Goal: Task Accomplishment & Management: Complete application form

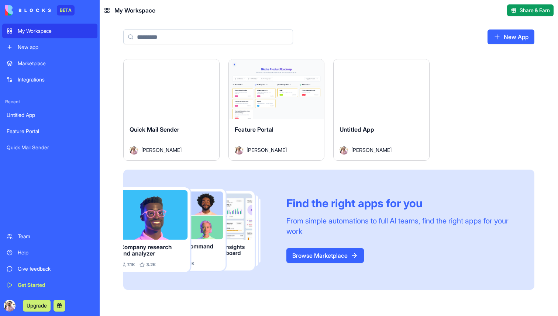
click at [30, 11] on img at bounding box center [28, 10] width 46 height 10
click at [36, 62] on div "Marketplace" at bounding box center [55, 63] width 75 height 7
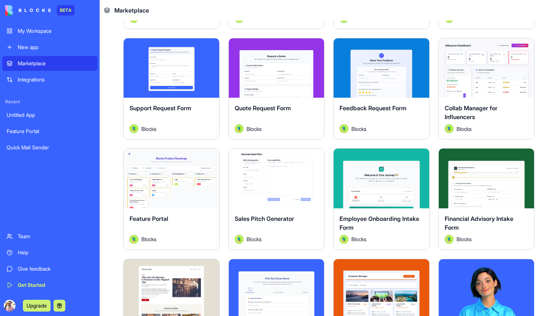
scroll to position [464, 0]
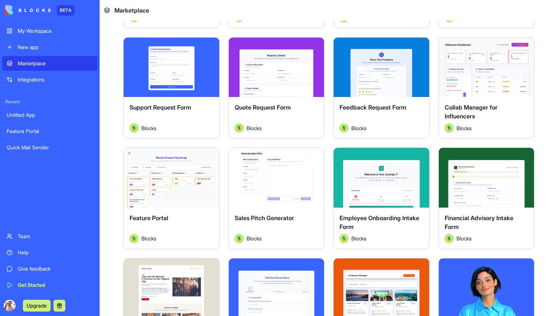
click at [191, 180] on button "Explore" at bounding box center [171, 178] width 55 height 15
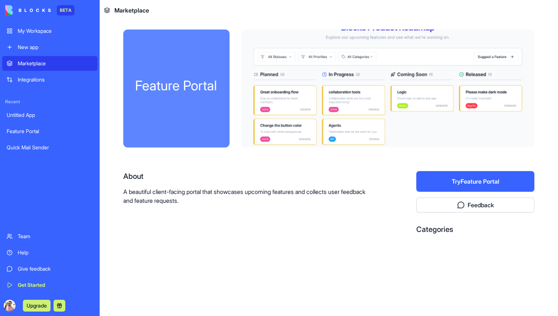
click at [41, 137] on link "Feature Portal" at bounding box center [49, 131] width 95 height 15
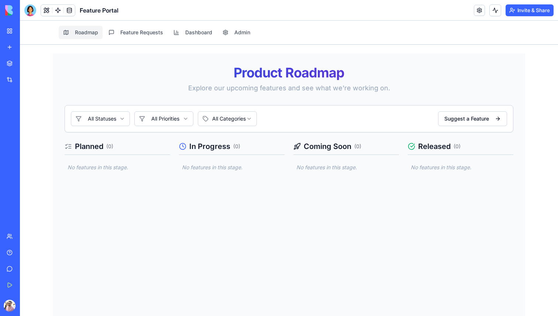
click at [484, 10] on div "Invite & Share" at bounding box center [514, 10] width 80 height 12
click at [482, 10] on link at bounding box center [479, 10] width 11 height 11
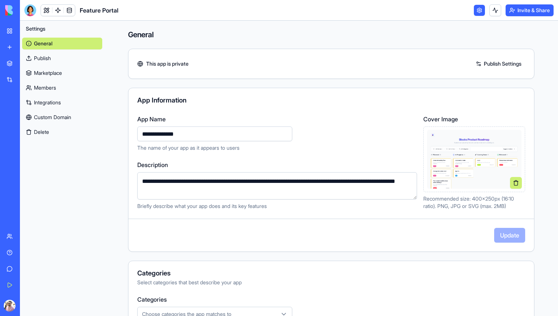
click at [65, 76] on link "Marketplace" at bounding box center [62, 73] width 80 height 12
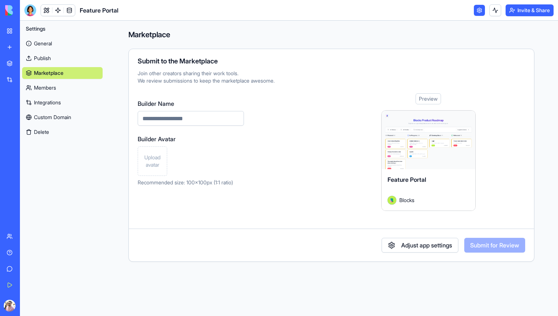
click at [67, 87] on link "Members" at bounding box center [62, 88] width 80 height 12
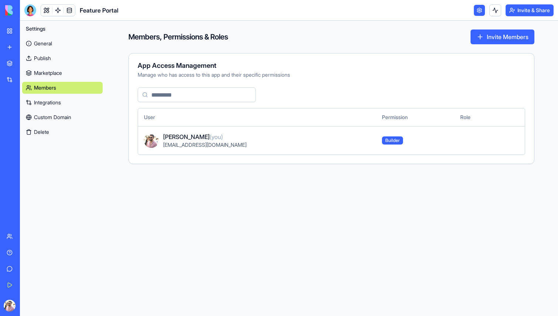
click at [74, 106] on link "Integrations" at bounding box center [62, 103] width 80 height 12
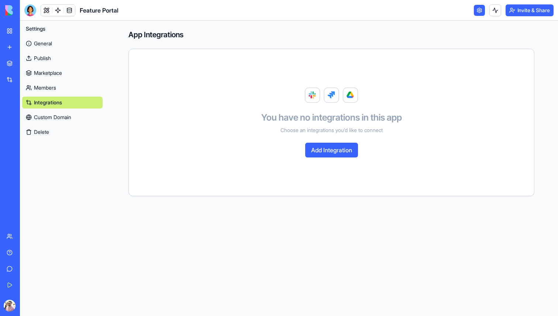
click at [76, 117] on link "Custom Domain" at bounding box center [62, 117] width 80 height 12
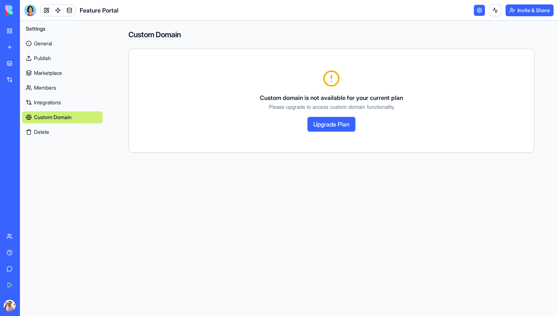
click at [65, 104] on link "Integrations" at bounding box center [62, 103] width 80 height 12
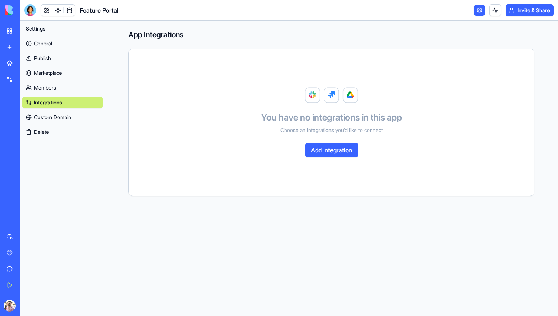
click at [333, 144] on button "Add Integration" at bounding box center [331, 150] width 53 height 15
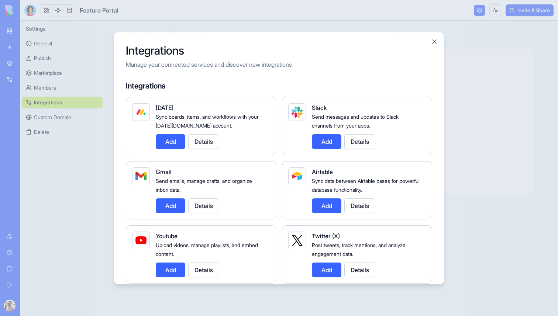
click at [325, 142] on button "Add" at bounding box center [327, 141] width 30 height 15
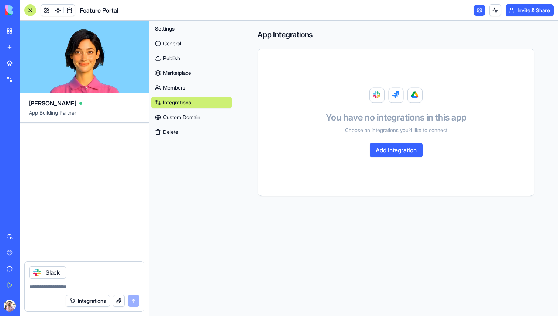
click at [384, 151] on button "Add Integration" at bounding box center [396, 150] width 53 height 15
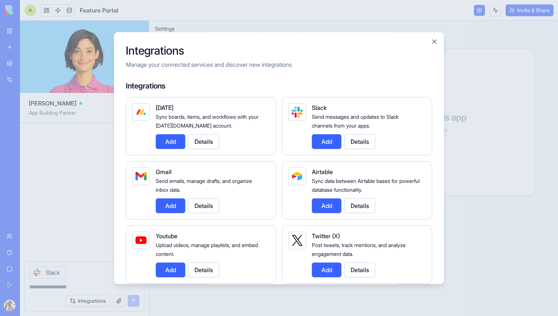
click at [175, 142] on button "Add" at bounding box center [171, 141] width 30 height 15
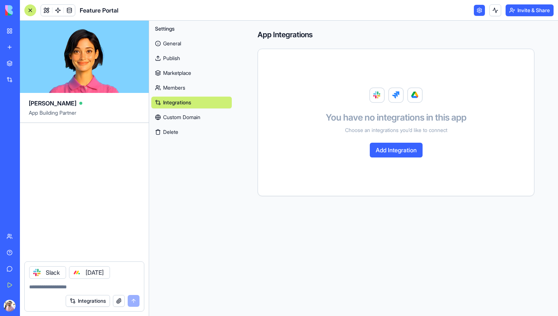
click at [408, 149] on button "Add Integration" at bounding box center [396, 150] width 53 height 15
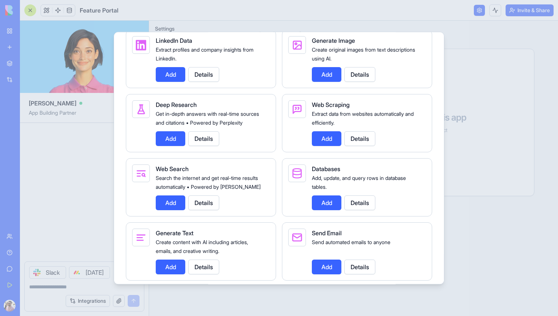
scroll to position [905, 0]
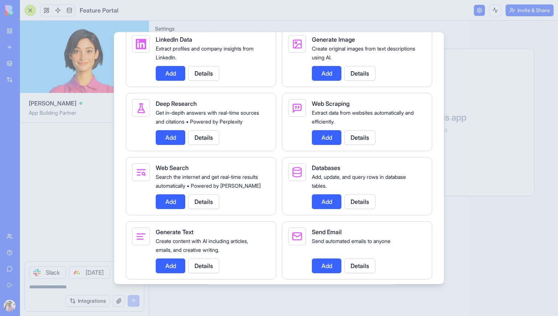
click at [323, 209] on button "Add" at bounding box center [327, 202] width 30 height 15
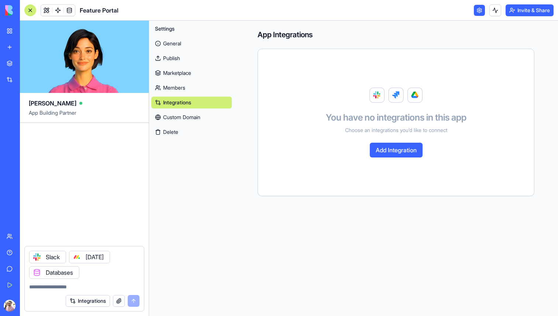
click at [73, 257] on div at bounding box center [77, 257] width 12 height 12
click at [36, 271] on icon at bounding box center [37, 273] width 6 height 6
click at [60, 286] on textarea at bounding box center [84, 287] width 110 height 7
click at [37, 274] on icon at bounding box center [36, 272] width 3 height 3
click at [96, 304] on button "Integrations" at bounding box center [88, 301] width 44 height 12
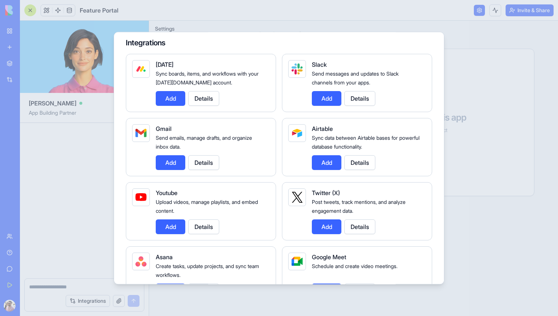
scroll to position [0, 0]
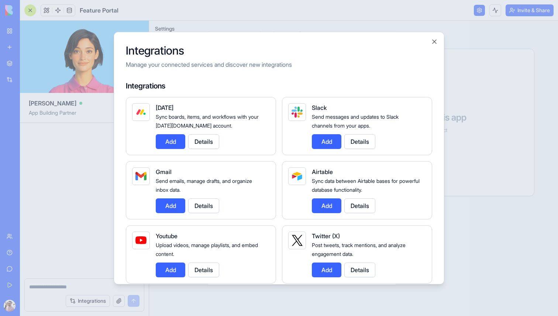
click at [207, 144] on button "Details" at bounding box center [203, 141] width 31 height 15
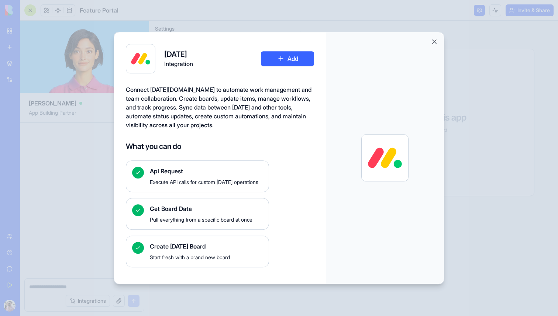
click at [210, 223] on span "Pull everything from a specific board at once" at bounding box center [206, 219] width 113 height 7
click at [219, 256] on span "Start fresh with a brand new board" at bounding box center [206, 257] width 113 height 7
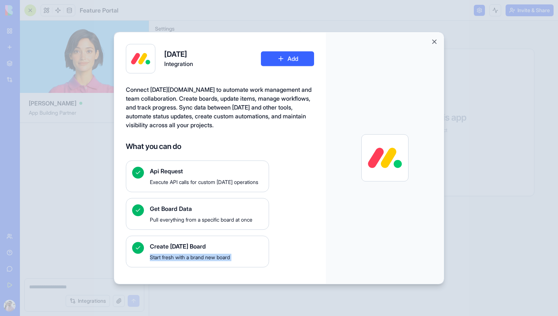
click at [219, 256] on span "Start fresh with a brand new board" at bounding box center [206, 257] width 113 height 7
click at [273, 61] on button "Add" at bounding box center [287, 58] width 53 height 15
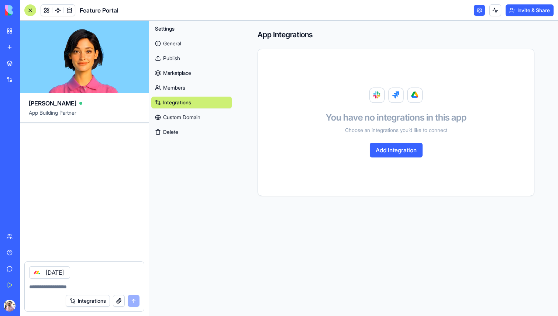
click at [34, 270] on icon at bounding box center [37, 273] width 6 height 6
click at [409, 148] on button "Add Integration" at bounding box center [396, 150] width 53 height 15
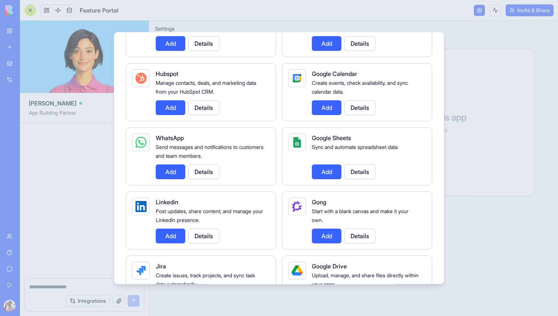
scroll to position [295, 0]
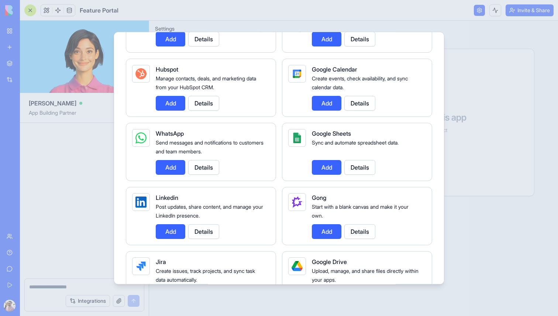
click at [171, 168] on button "Add" at bounding box center [171, 167] width 30 height 15
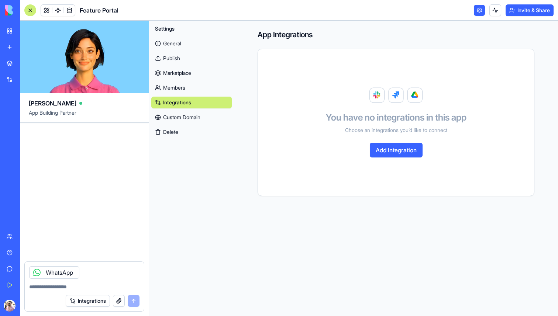
click at [113, 286] on textarea at bounding box center [84, 287] width 110 height 7
type textarea "******"
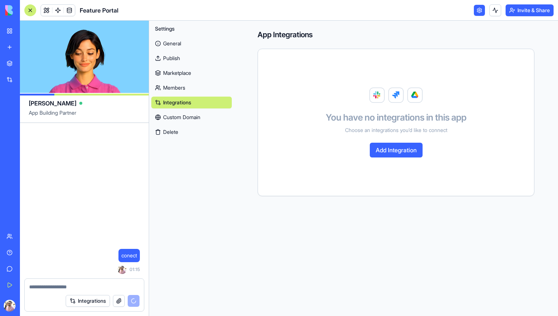
click at [411, 154] on button "Add Integration" at bounding box center [396, 150] width 53 height 15
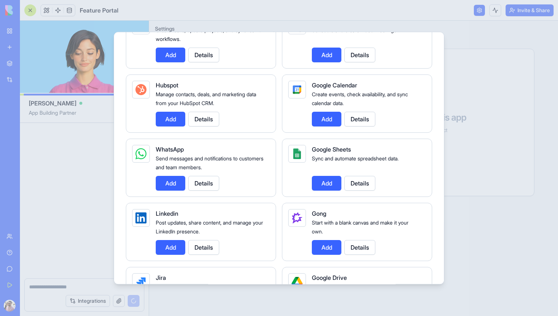
scroll to position [284, 0]
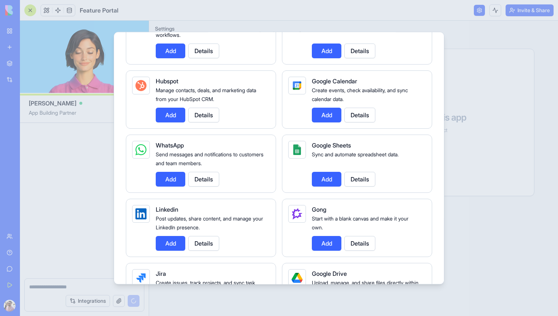
click at [214, 175] on button "Details" at bounding box center [203, 179] width 31 height 15
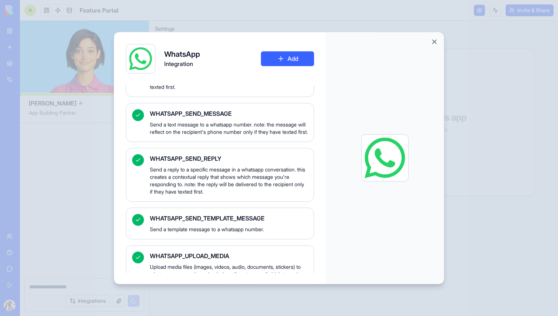
scroll to position [952, 0]
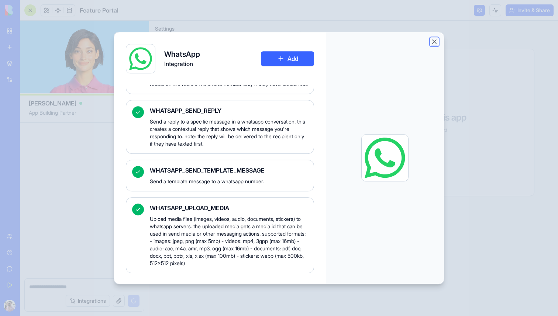
click at [435, 41] on button "Close" at bounding box center [434, 41] width 7 height 7
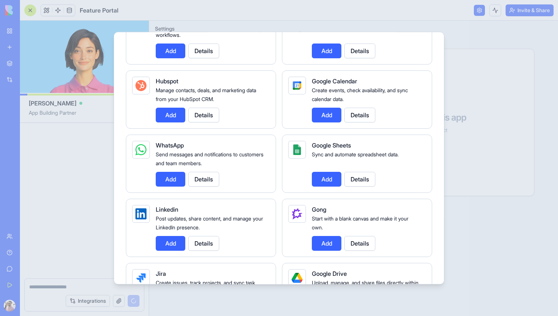
click at [89, 148] on div at bounding box center [279, 158] width 558 height 316
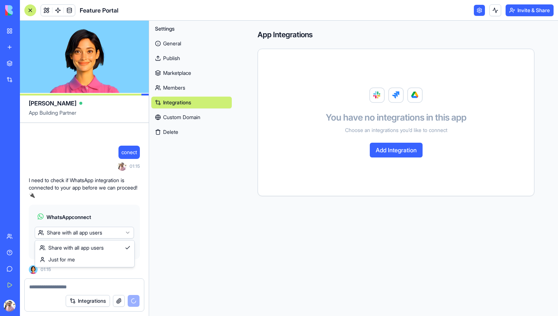
click at [114, 233] on html "BETA My Workspace New app Marketplace Integrations Recent Untitled App Feature …" at bounding box center [279, 158] width 558 height 316
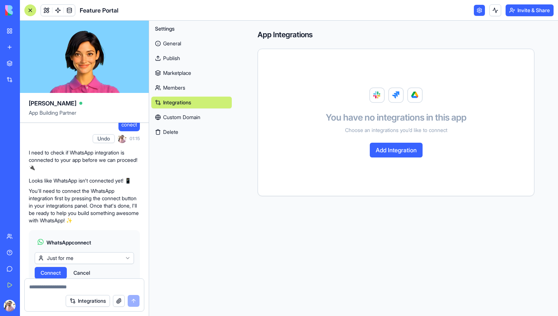
scroll to position [116, 0]
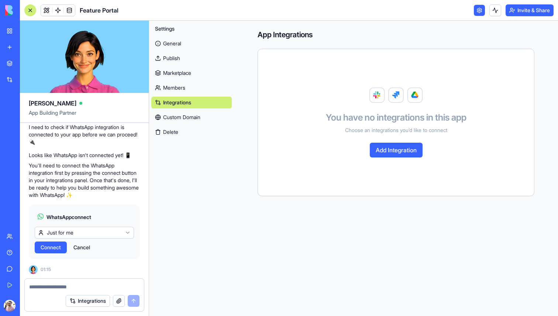
click at [52, 245] on span "Connect" at bounding box center [51, 247] width 20 height 7
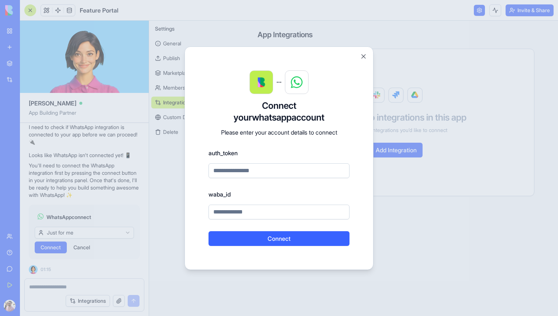
click at [241, 169] on input at bounding box center [279, 171] width 141 height 15
click at [363, 56] on button "Close" at bounding box center [363, 56] width 7 height 7
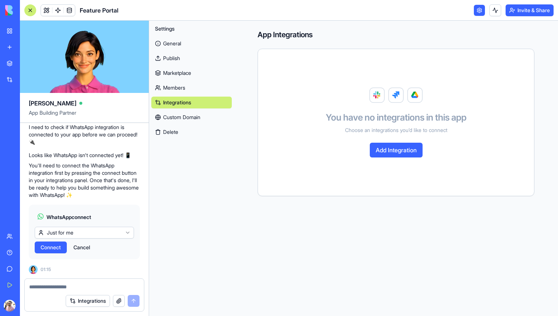
click at [78, 253] on button "Cancel" at bounding box center [82, 248] width 24 height 12
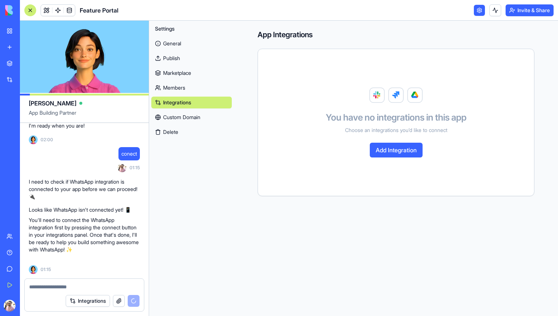
click at [81, 252] on p "You'll need to connect the WhatsApp integration first by pressing the connect b…" at bounding box center [84, 235] width 111 height 37
click at [27, 66] on div "Marketplace" at bounding box center [23, 63] width 10 height 7
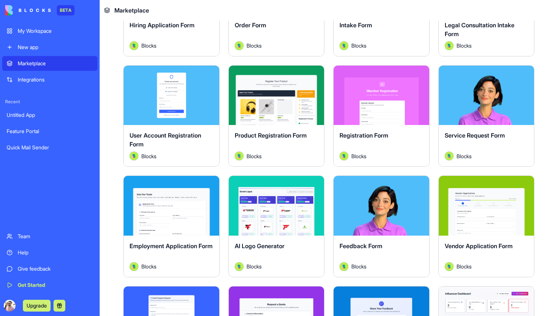
scroll to position [220, 0]
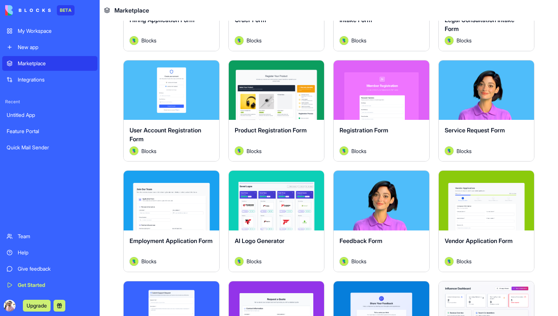
click at [271, 198] on button "Explore" at bounding box center [276, 200] width 55 height 15
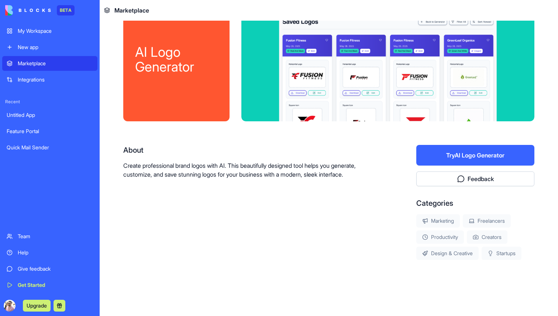
click at [471, 151] on button "Try AI Logo Generator" at bounding box center [475, 155] width 118 height 21
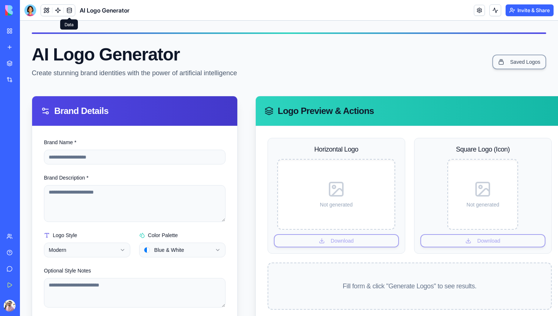
click at [63, 9] on div at bounding box center [63, 10] width 0 height 6
click at [69, 10] on link at bounding box center [69, 10] width 11 height 11
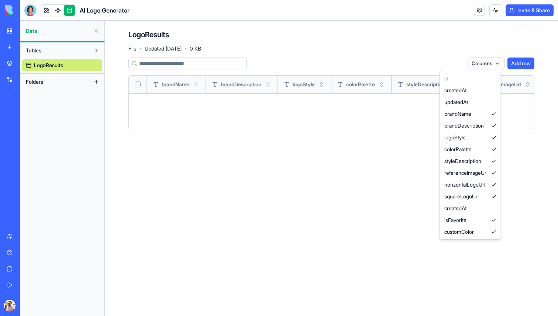
click at [496, 65] on html "BETA My Workspace New app Marketplace Integrations Recent Feature Portal Quick …" at bounding box center [279, 158] width 558 height 316
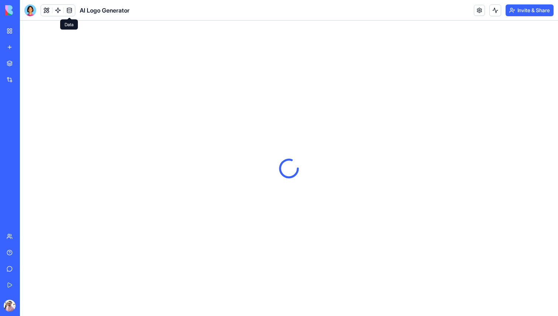
click at [68, 10] on link at bounding box center [69, 10] width 11 height 11
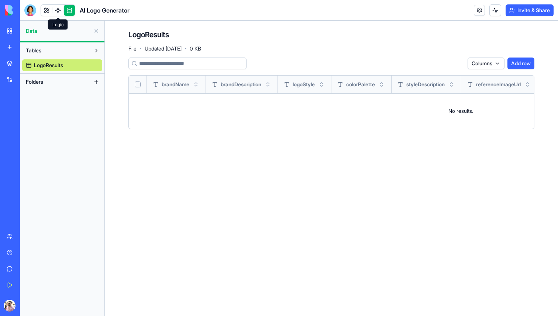
click at [58, 9] on link at bounding box center [57, 10] width 11 height 11
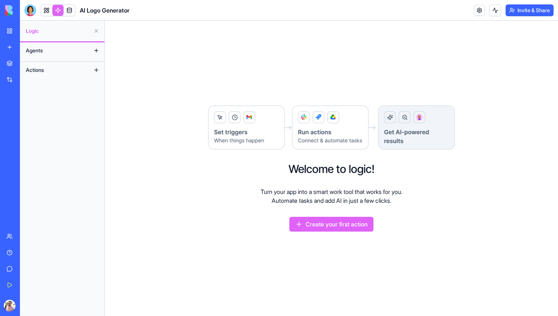
click at [96, 48] on button at bounding box center [96, 51] width 12 height 12
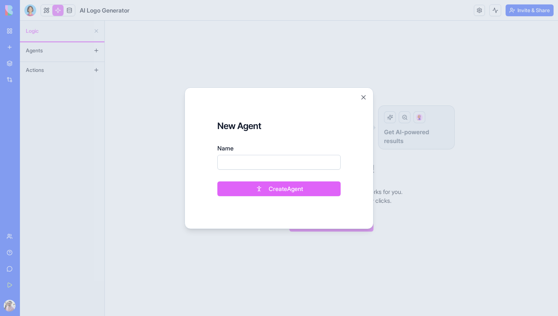
click at [88, 82] on div at bounding box center [279, 158] width 558 height 316
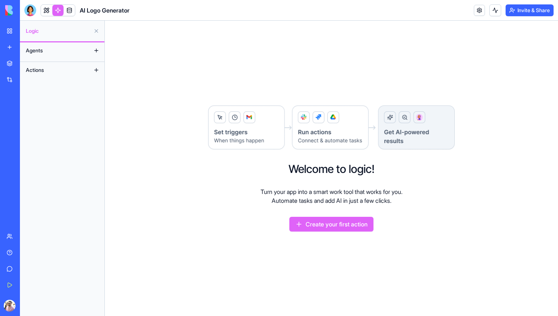
click at [43, 45] on button "Agents" at bounding box center [56, 51] width 68 height 12
click at [38, 52] on span "Agents" at bounding box center [34, 50] width 17 height 7
click at [45, 72] on button "Actions" at bounding box center [56, 70] width 68 height 12
click at [49, 13] on link at bounding box center [46, 10] width 11 height 11
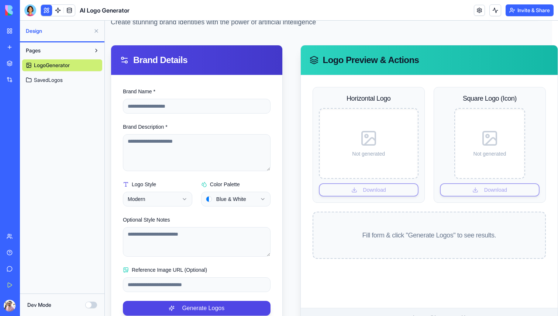
scroll to position [58, 6]
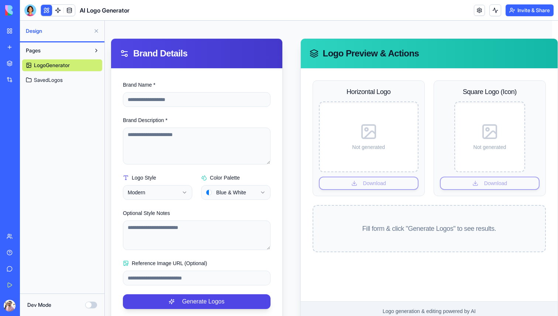
click at [381, 156] on div "Not generated" at bounding box center [369, 136] width 92 height 63
click at [220, 99] on input "Brand Name *" at bounding box center [197, 99] width 148 height 15
type input "*********"
click at [210, 141] on textarea "Brand Description *" at bounding box center [197, 146] width 148 height 37
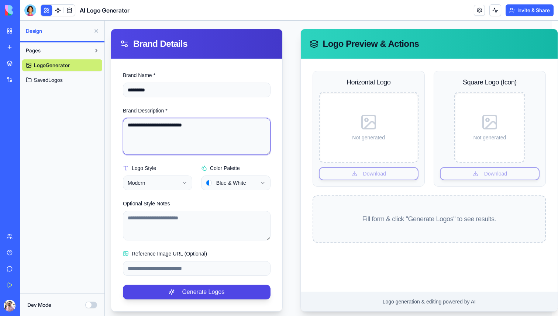
scroll to position [70, 6]
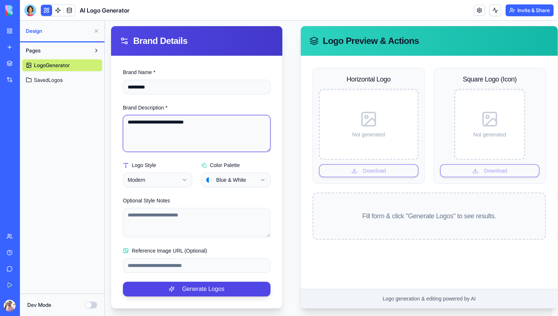
type textarea "**********"
click at [181, 181] on html "**********" at bounding box center [325, 136] width 453 height 370
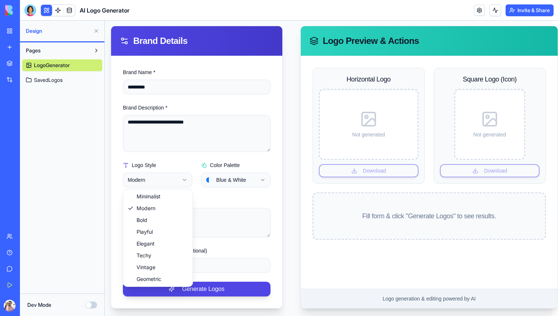
select select "*********"
drag, startPoint x: 176, startPoint y: 200, endPoint x: 158, endPoint y: 277, distance: 78.2
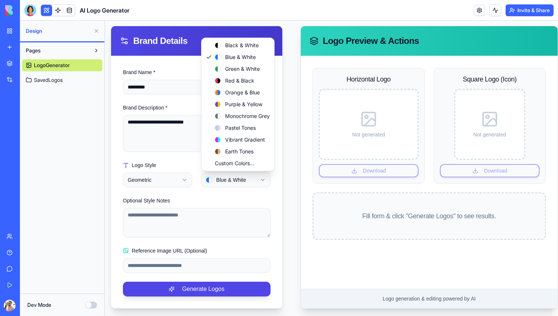
click at [232, 183] on html "**********" at bounding box center [325, 136] width 453 height 370
select select "**********"
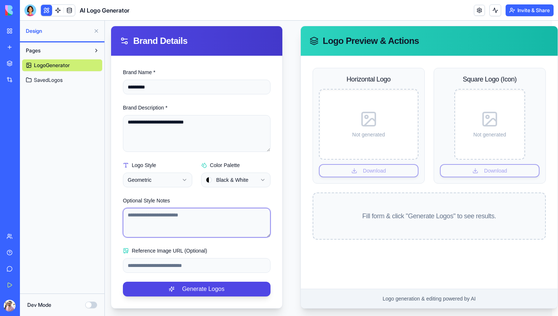
click at [210, 210] on textarea "Optional Style Notes" at bounding box center [197, 223] width 148 height 30
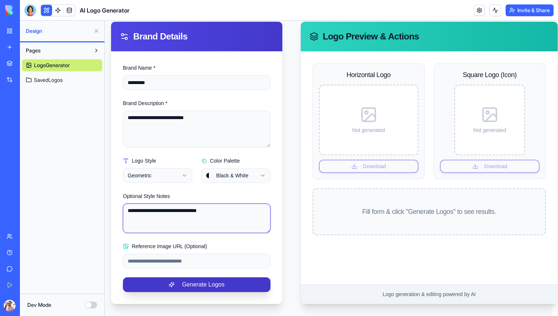
type textarea "**********"
click at [191, 291] on button "Generate Logos" at bounding box center [197, 285] width 148 height 15
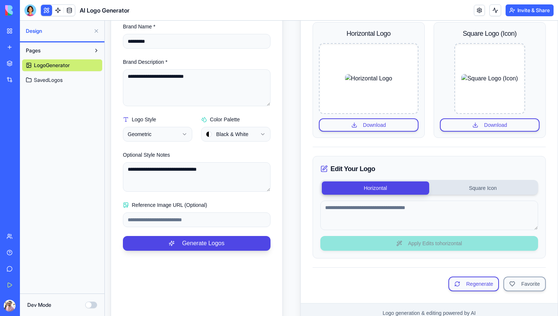
scroll to position [110, 6]
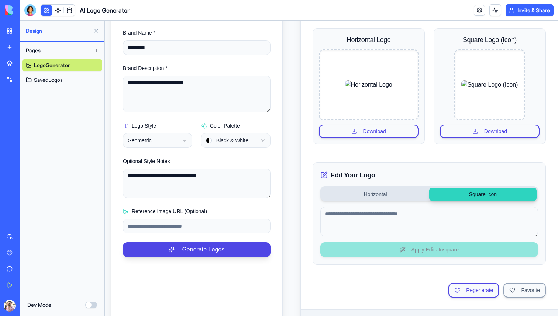
click at [473, 193] on button "Square Icon" at bounding box center [482, 194] width 107 height 13
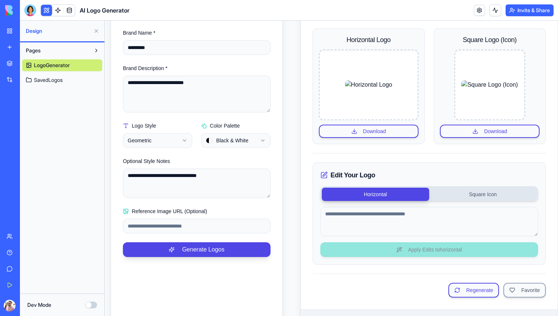
click at [389, 195] on button "Horizontal" at bounding box center [375, 194] width 107 height 13
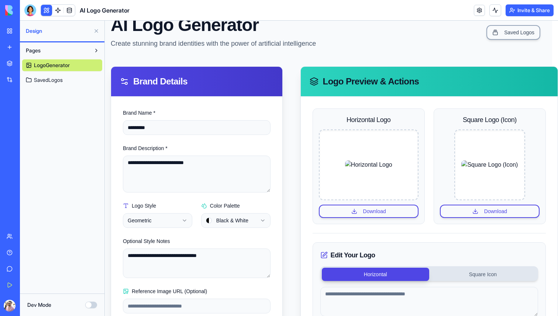
scroll to position [27, 6]
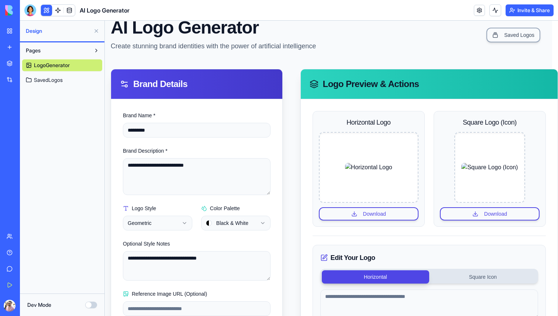
click at [380, 171] on img at bounding box center [368, 167] width 47 height 9
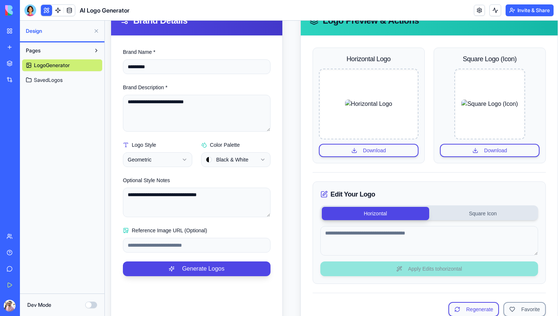
scroll to position [24, 6]
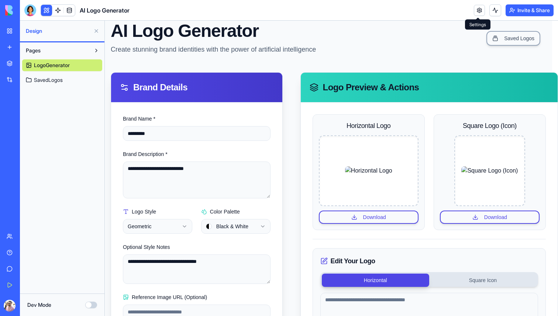
click at [478, 11] on link at bounding box center [479, 10] width 11 height 11
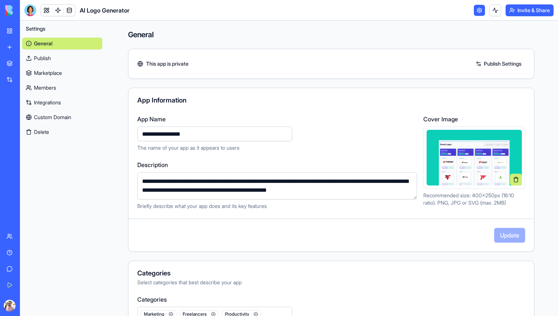
click at [477, 8] on link at bounding box center [479, 10] width 11 height 11
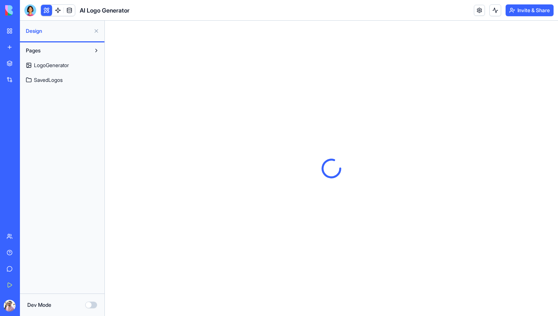
click at [12, 30] on link "My Workspace" at bounding box center [17, 31] width 30 height 15
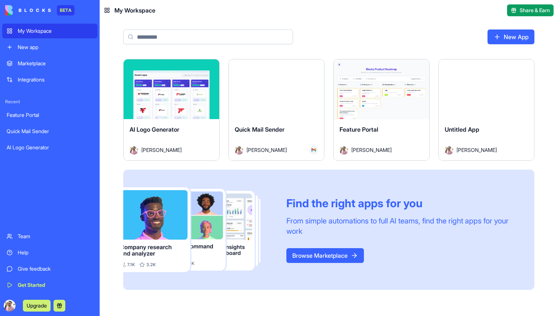
click at [51, 48] on div "New app" at bounding box center [55, 47] width 75 height 7
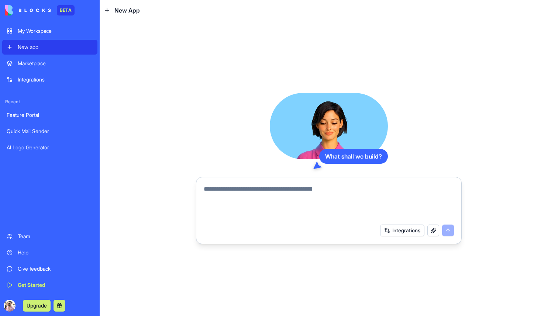
click at [260, 193] on textarea at bounding box center [329, 202] width 250 height 35
click at [351, 189] on textarea "**********" at bounding box center [329, 202] width 250 height 35
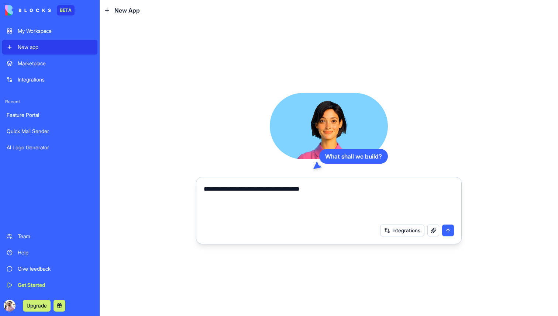
click at [417, 232] on button "Integrations" at bounding box center [402, 231] width 44 height 12
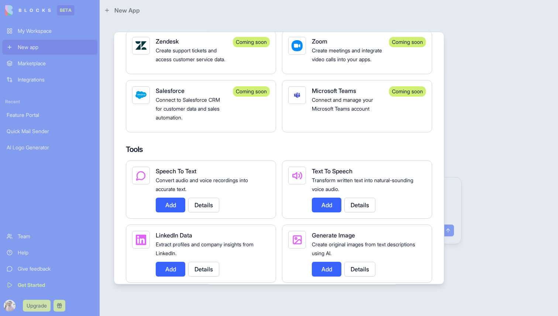
scroll to position [782, 0]
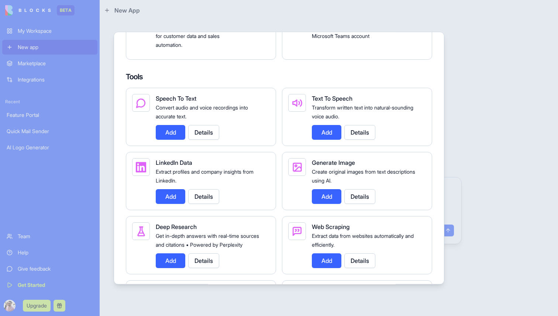
click at [168, 140] on button "Add" at bounding box center [171, 132] width 30 height 15
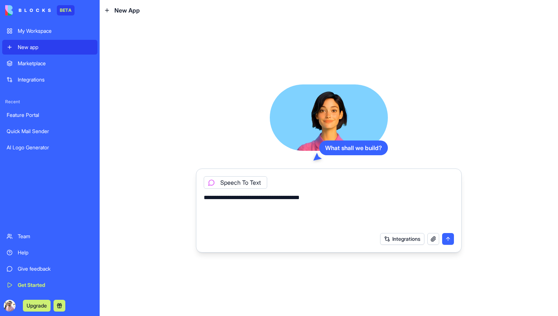
click at [336, 199] on textarea "**********" at bounding box center [329, 210] width 250 height 35
type textarea "**********"
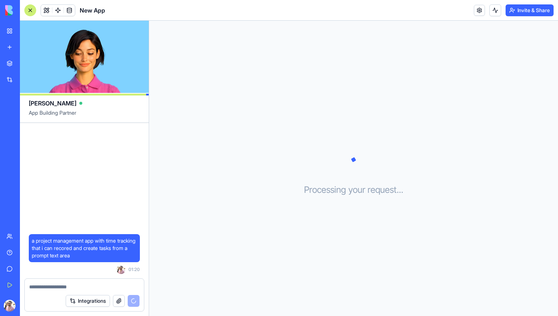
drag, startPoint x: 92, startPoint y: 45, endPoint x: 117, endPoint y: 61, distance: 29.2
click at [116, 63] on video at bounding box center [84, 57] width 129 height 72
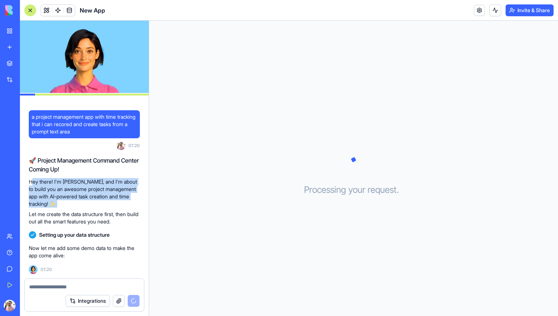
drag, startPoint x: 32, startPoint y: 182, endPoint x: 141, endPoint y: 210, distance: 112.7
click at [142, 210] on div "a project management app with time tracking that i can recored and create tasks…" at bounding box center [84, 186] width 129 height 186
click at [141, 210] on div "a project management app with time tracking that i can recored and create tasks…" at bounding box center [84, 186] width 129 height 186
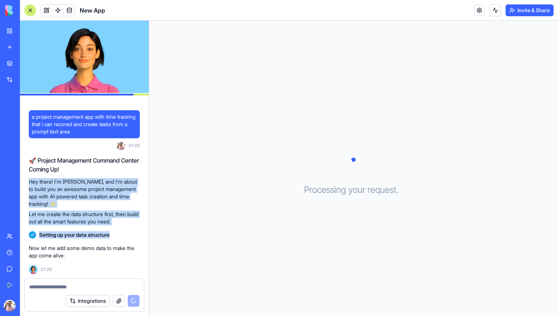
drag, startPoint x: 26, startPoint y: 181, endPoint x: 131, endPoint y: 237, distance: 118.9
click at [131, 237] on div "a project management app with time tracking that i can recored and create tasks…" at bounding box center [84, 186] width 129 height 186
click at [131, 237] on div "Setting up your data structure" at bounding box center [84, 234] width 111 height 7
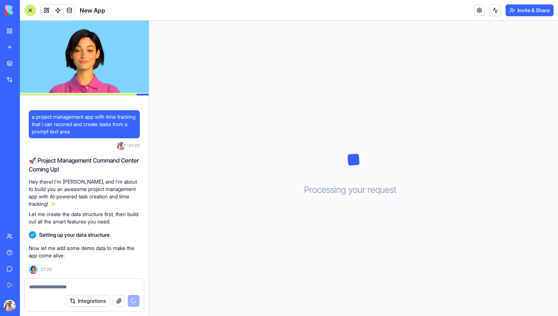
click at [104, 222] on p "Let me create the data structure first, then build out all the smart features y…" at bounding box center [84, 218] width 111 height 15
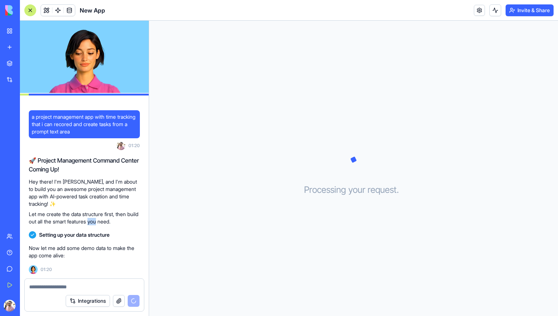
click at [104, 222] on p "Let me create the data structure first, then build out all the smart features y…" at bounding box center [84, 218] width 111 height 15
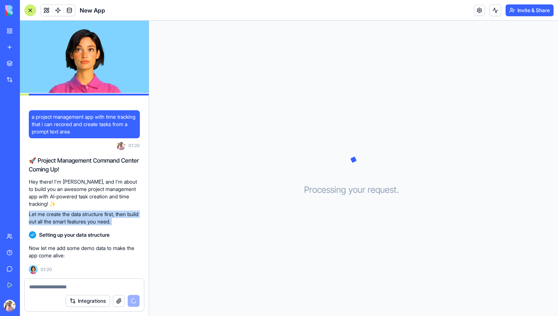
click at [104, 222] on p "Let me create the data structure first, then build out all the smart features y…" at bounding box center [84, 218] width 111 height 15
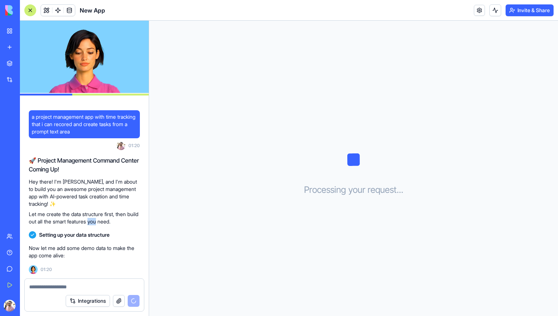
click at [104, 222] on p "Let me create the data structure first, then build out all the smart features y…" at bounding box center [84, 218] width 111 height 15
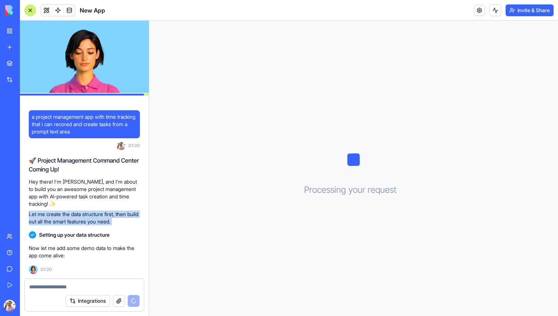
click at [104, 222] on p "Let me create the data structure first, then build out all the smart features y…" at bounding box center [84, 218] width 111 height 15
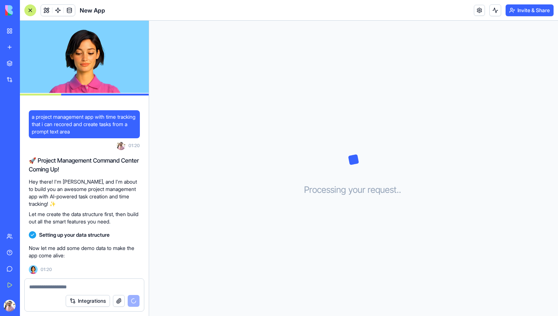
click at [91, 233] on span "Setting up your data structure" at bounding box center [74, 234] width 71 height 7
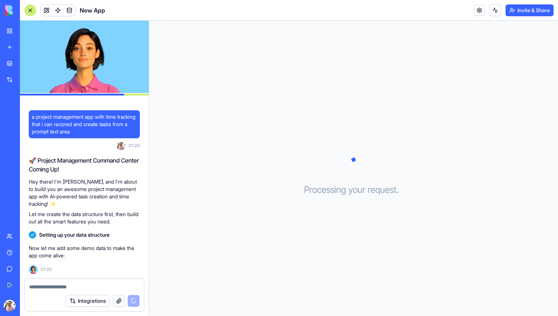
click at [107, 247] on p "Now let me add some demo data to make the app come alive:" at bounding box center [84, 252] width 111 height 15
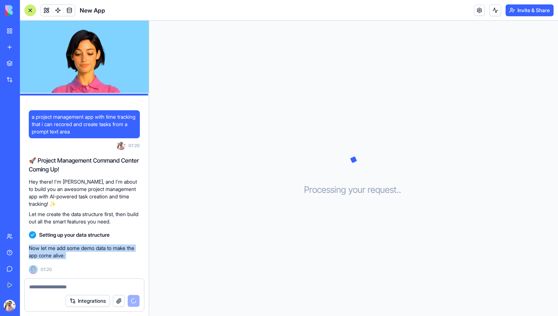
click at [107, 247] on p "Now let me add some demo data to make the app come alive:" at bounding box center [84, 252] width 111 height 15
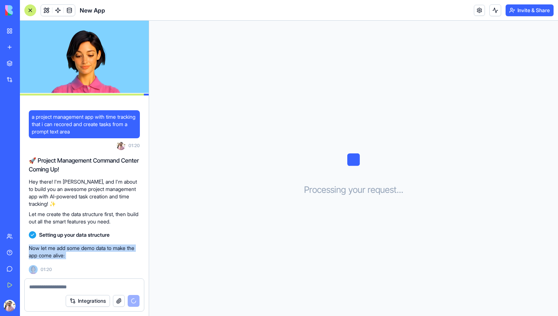
click at [107, 247] on p "Now let me add some demo data to make the app come alive:" at bounding box center [84, 252] width 111 height 15
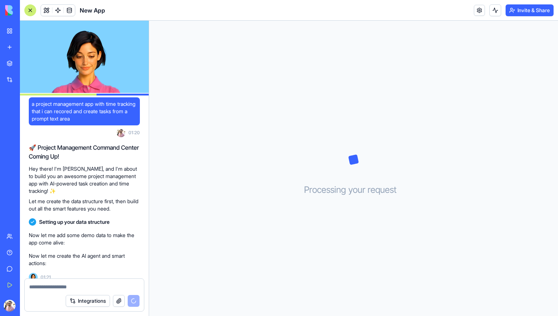
scroll to position [8, 0]
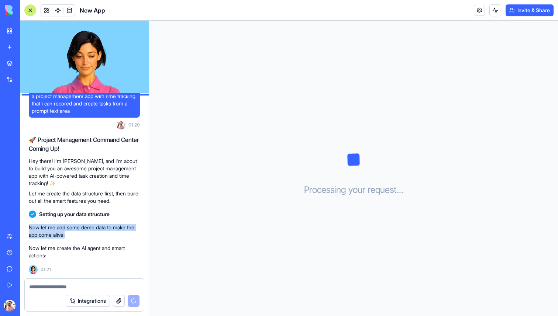
drag, startPoint x: 30, startPoint y: 228, endPoint x: 129, endPoint y: 240, distance: 100.1
click at [129, 240] on div "Now let me add some demo data to make the app come alive:" at bounding box center [84, 231] width 111 height 21
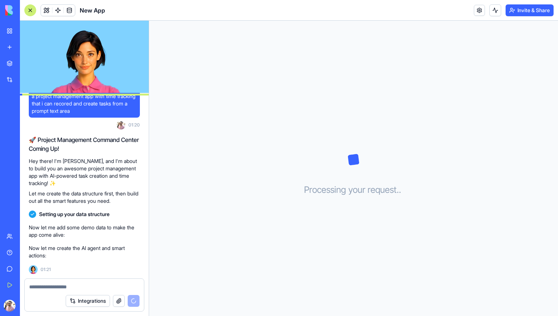
click at [126, 250] on p "Now let me create the AI agent and smart actions:" at bounding box center [84, 252] width 111 height 15
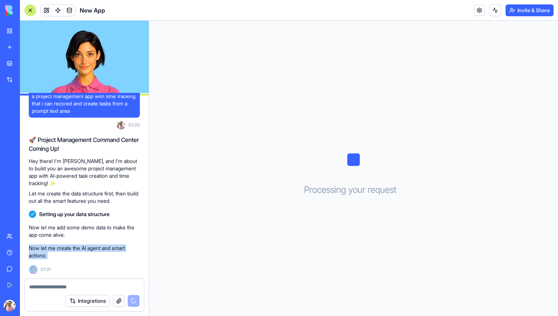
click at [126, 250] on p "Now let me create the AI agent and smart actions:" at bounding box center [84, 252] width 111 height 15
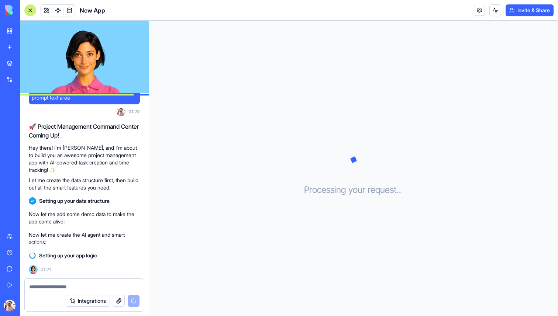
click at [126, 258] on div "Setting up your app logic" at bounding box center [84, 255] width 111 height 7
drag, startPoint x: 39, startPoint y: 255, endPoint x: 117, endPoint y: 262, distance: 77.9
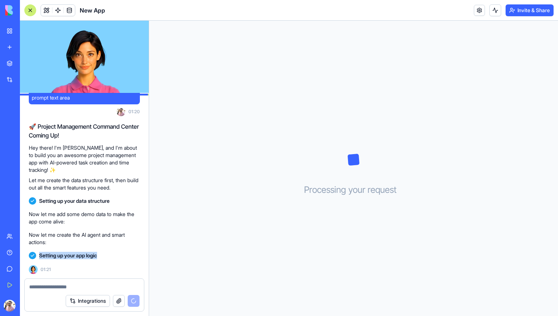
click at [117, 262] on div "Setting up your app logic 01:21" at bounding box center [84, 261] width 111 height 25
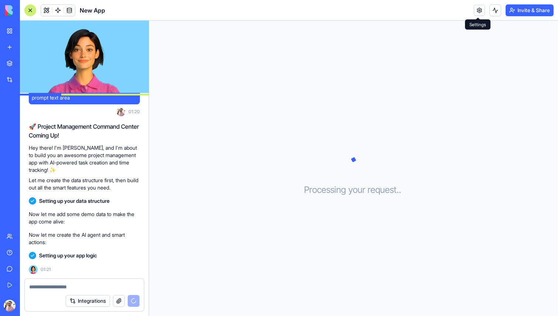
click at [475, 7] on link at bounding box center [479, 10] width 11 height 11
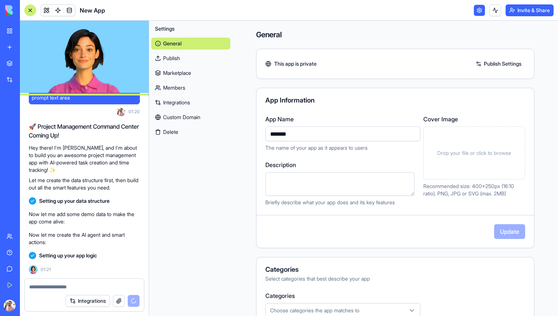
click at [475, 7] on link at bounding box center [479, 10] width 11 height 11
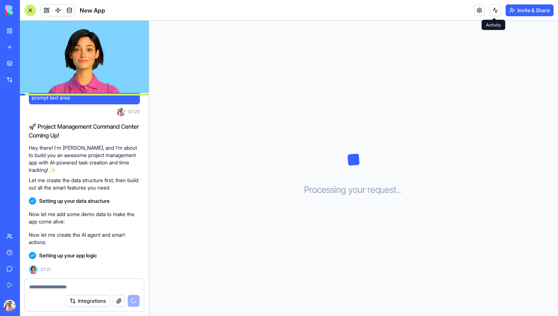
click at [491, 13] on button at bounding box center [496, 10] width 12 height 12
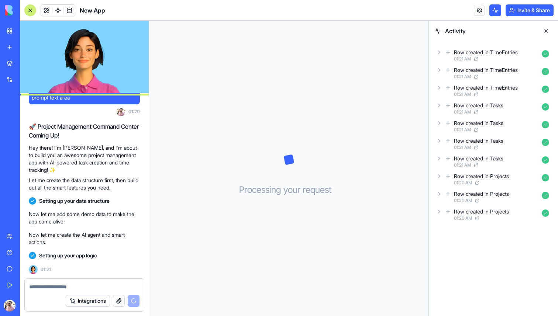
click at [449, 51] on icon at bounding box center [448, 52] width 6 height 9
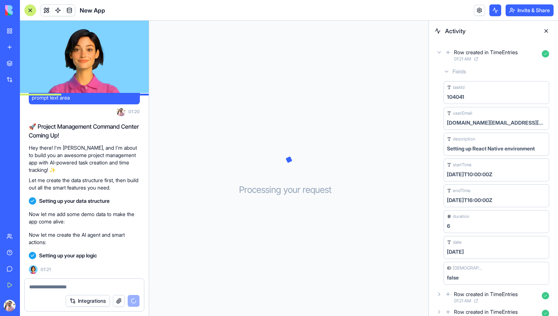
click at [449, 51] on icon at bounding box center [448, 52] width 6 height 9
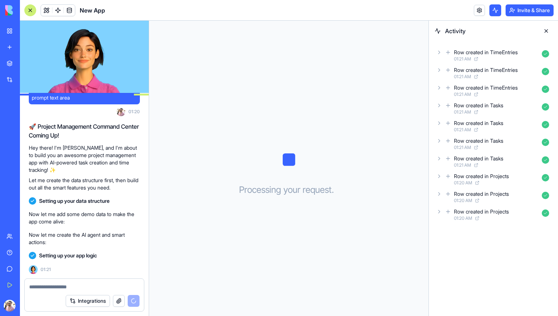
click at [449, 75] on div "Row created in TimeEntries 01:21 AM" at bounding box center [493, 73] width 117 height 16
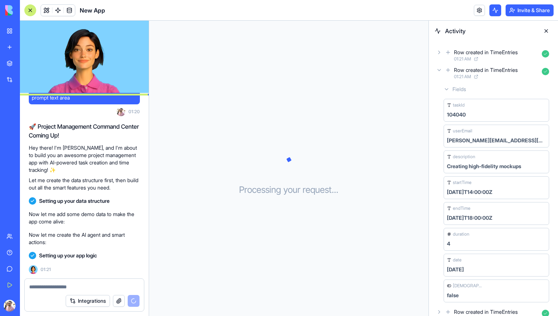
click at [449, 75] on div "Row created in TimeEntries 01:21 AM" at bounding box center [493, 73] width 117 height 16
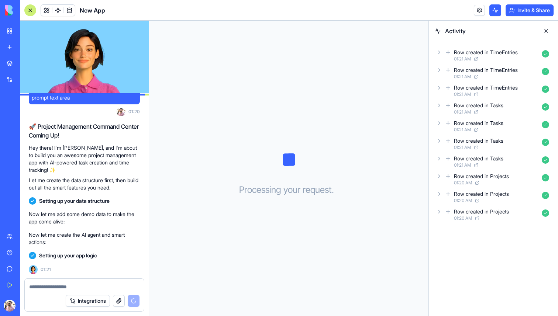
click at [449, 95] on div "Row created in TimeEntries 01:21 AM" at bounding box center [493, 91] width 117 height 16
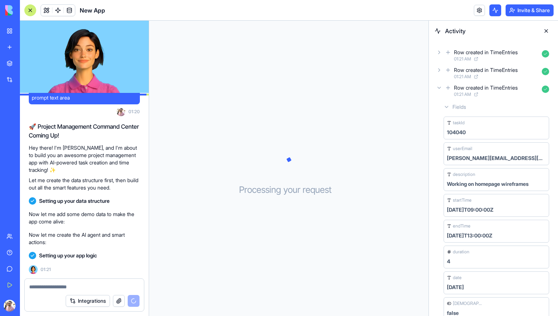
click at [449, 95] on div "Row created in TimeEntries 01:21 AM" at bounding box center [493, 91] width 117 height 16
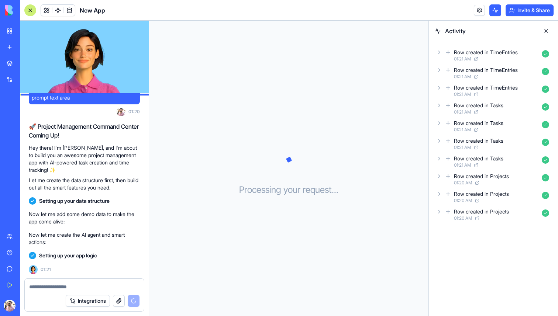
click at [453, 113] on div "Row created in Tasks 01:21 AM" at bounding box center [493, 108] width 117 height 16
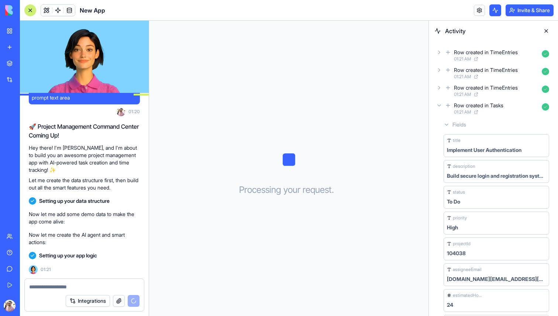
click at [453, 113] on div "Row created in Tasks 01:21 AM" at bounding box center [493, 108] width 117 height 16
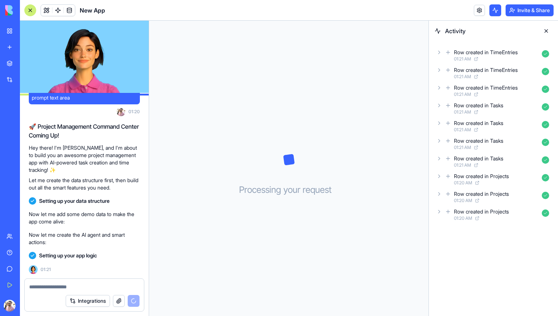
click at [463, 128] on span "01:21 AM" at bounding box center [462, 130] width 17 height 6
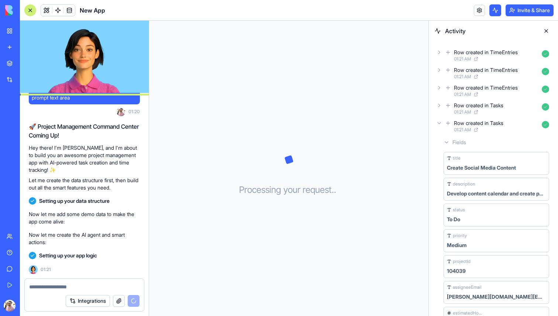
click at [463, 128] on span "01:21 AM" at bounding box center [462, 130] width 17 height 6
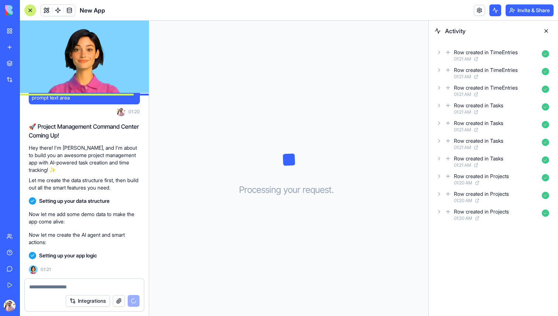
click at [471, 143] on div "Row created in Tasks" at bounding box center [478, 140] width 49 height 7
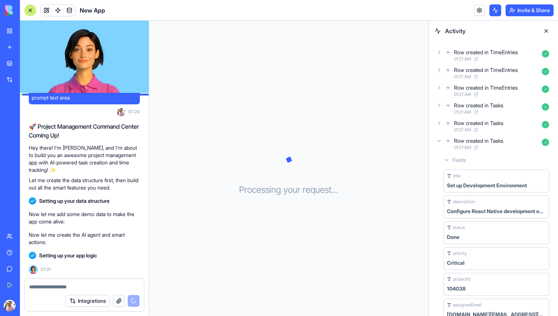
click at [471, 143] on div "Row created in Tasks" at bounding box center [478, 140] width 49 height 7
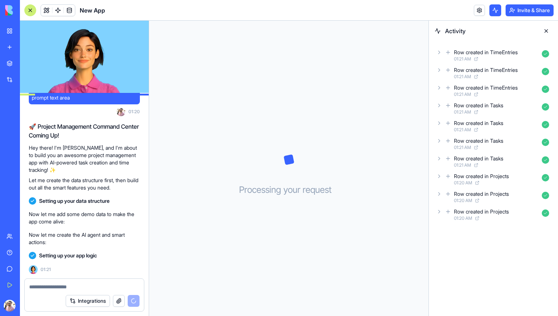
click at [548, 30] on button at bounding box center [546, 31] width 12 height 12
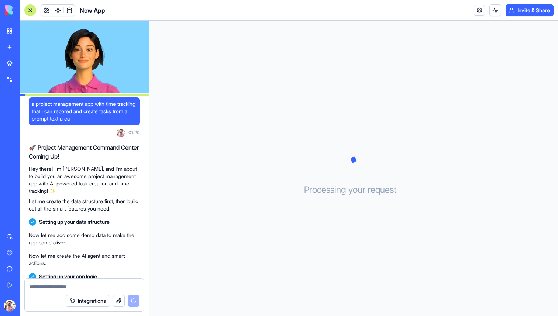
scroll to position [21, 0]
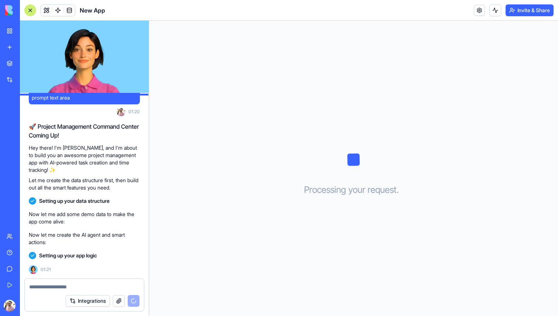
click at [112, 301] on div "Integrations" at bounding box center [103, 301] width 74 height 12
click at [114, 301] on button "button" at bounding box center [119, 301] width 12 height 12
click at [100, 301] on button "Integrations" at bounding box center [88, 301] width 44 height 12
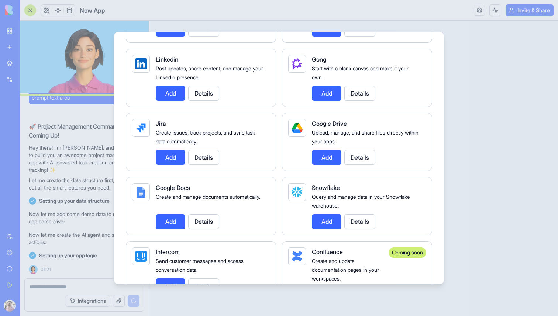
scroll to position [0, 0]
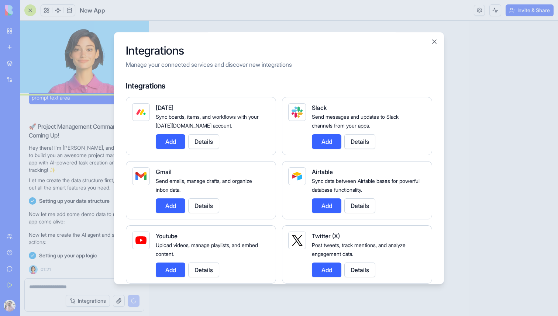
click at [81, 208] on div at bounding box center [279, 158] width 558 height 316
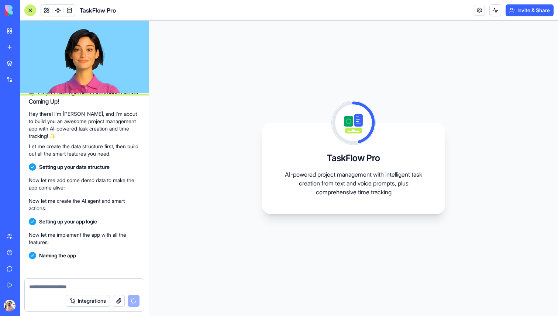
scroll to position [121, 0]
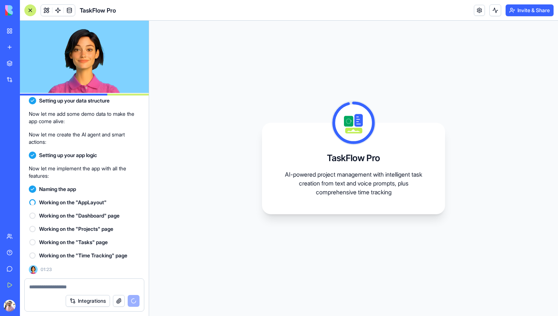
click at [58, 191] on span "Naming the app" at bounding box center [57, 189] width 37 height 7
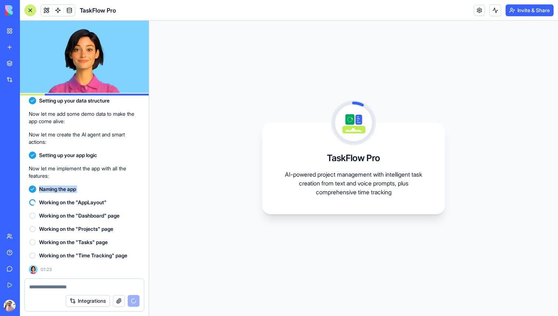
click at [58, 191] on span "Naming the app" at bounding box center [57, 189] width 37 height 7
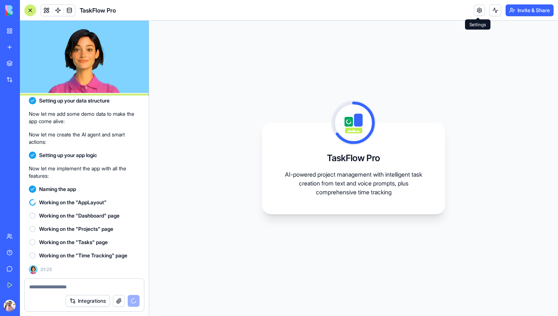
click at [480, 11] on link at bounding box center [479, 10] width 11 height 11
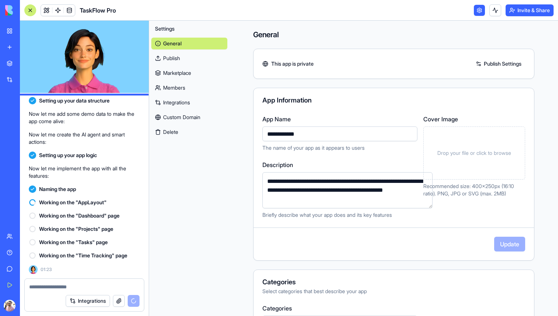
click at [480, 12] on link at bounding box center [479, 10] width 11 height 11
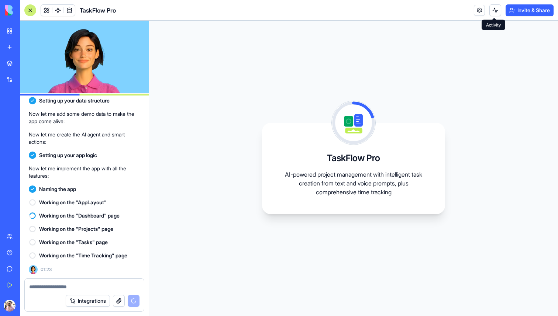
click at [495, 7] on button at bounding box center [496, 10] width 12 height 12
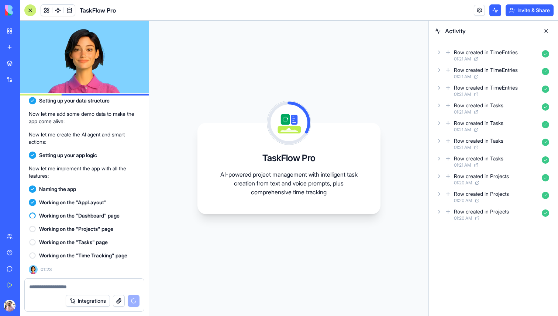
click at [495, 7] on button at bounding box center [496, 10] width 12 height 12
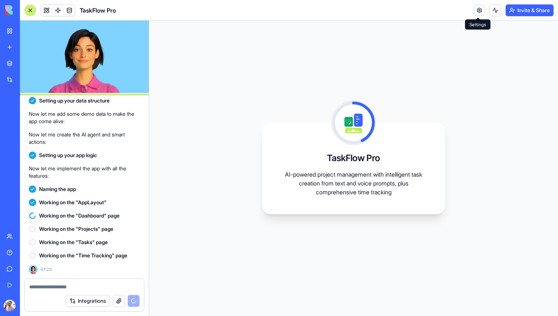
click at [478, 8] on link at bounding box center [479, 10] width 11 height 11
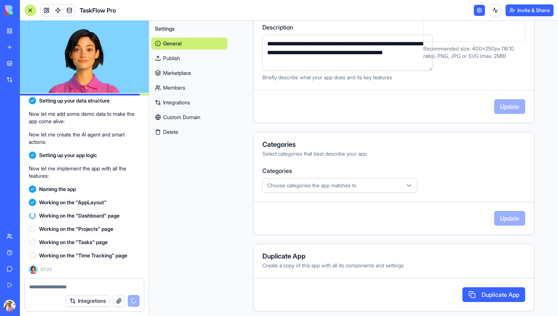
scroll to position [142, 0]
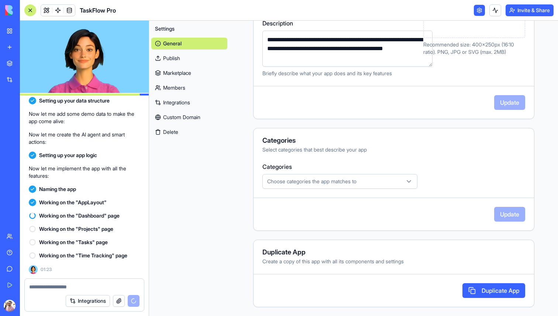
click at [298, 181] on span "Choose categories the app matches to" at bounding box center [311, 181] width 89 height 7
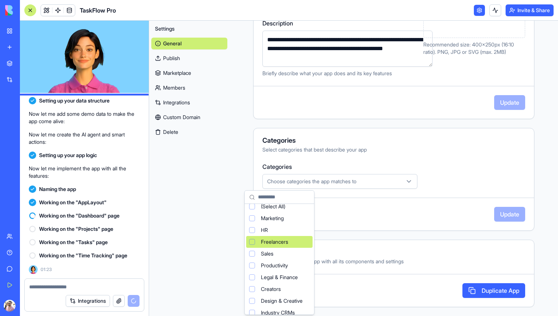
scroll to position [0, 0]
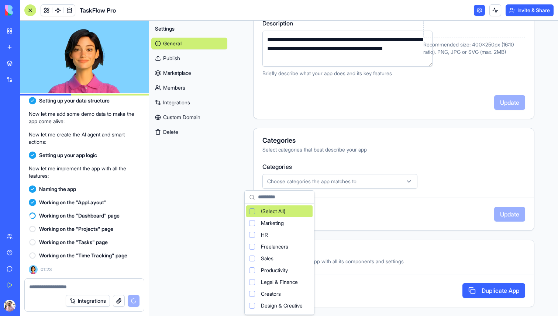
click at [349, 164] on html "BETA My Workspace New app Marketplace Integrations Recent Quick Mail Sender AI …" at bounding box center [279, 158] width 558 height 316
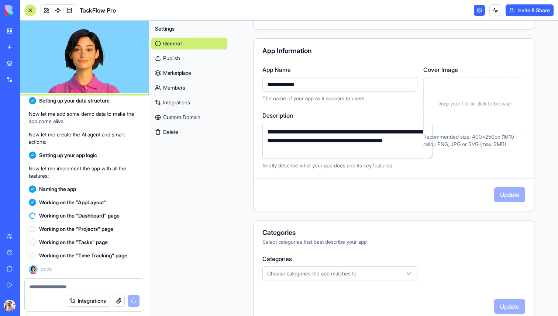
scroll to position [47, 0]
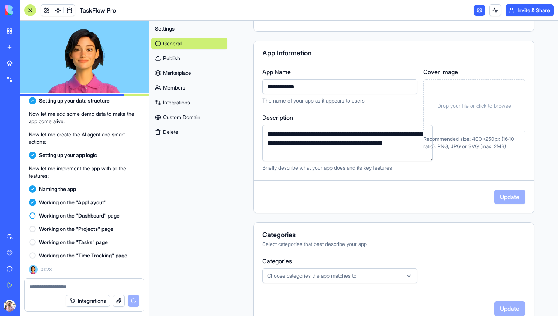
drag, startPoint x: 301, startPoint y: 133, endPoint x: 382, endPoint y: 156, distance: 84.5
click at [382, 156] on textarea "**********" at bounding box center [347, 143] width 170 height 36
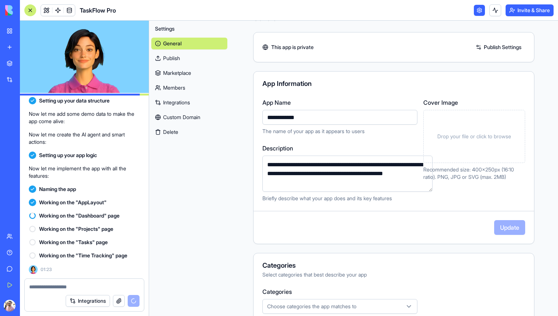
scroll to position [0, 0]
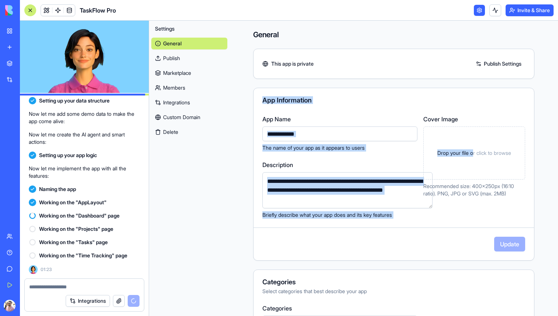
drag, startPoint x: 473, startPoint y: 151, endPoint x: 405, endPoint y: 82, distance: 97.4
click at [405, 83] on div "**********" at bounding box center [393, 240] width 281 height 420
click at [405, 82] on div "**********" at bounding box center [393, 240] width 281 height 420
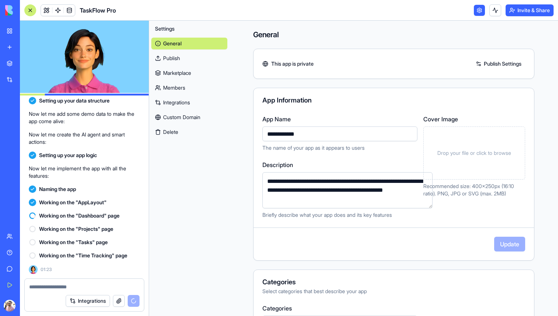
click at [492, 66] on link "Publish Settings" at bounding box center [498, 64] width 53 height 12
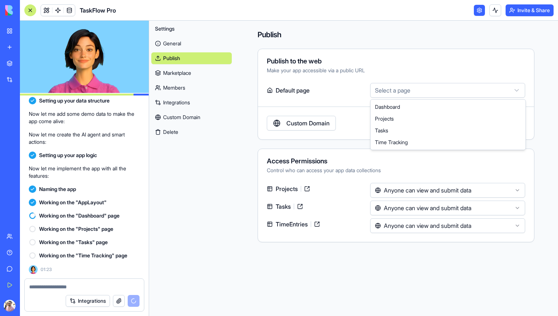
click at [395, 94] on html "BETA My Workspace New app Marketplace Integrations Recent Quick Mail Sender AI …" at bounding box center [279, 158] width 558 height 316
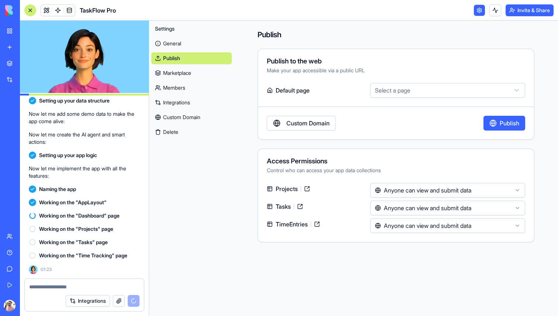
click at [395, 94] on html "BETA My Workspace New app Marketplace Integrations Recent Quick Mail Sender AI …" at bounding box center [279, 158] width 558 height 316
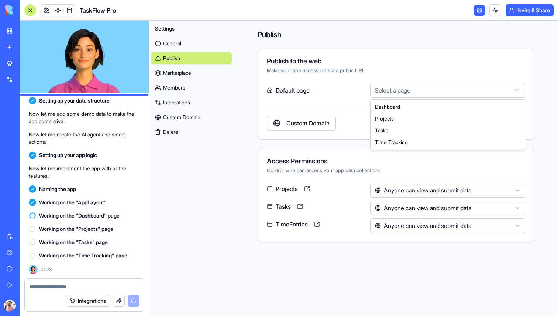
click at [395, 94] on html "BETA My Workspace New app Marketplace Integrations Recent Quick Mail Sender AI …" at bounding box center [279, 158] width 558 height 316
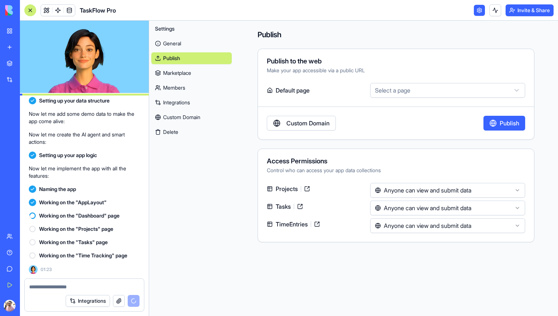
click at [395, 94] on html "BETA My Workspace New app Marketplace Integrations Recent Quick Mail Sender AI …" at bounding box center [279, 158] width 558 height 316
click at [426, 186] on html "BETA My Workspace New app Marketplace Integrations Recent Quick Mail Sender AI …" at bounding box center [279, 158] width 558 height 316
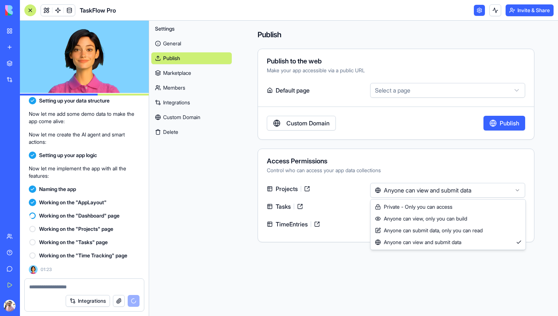
click at [426, 186] on html "BETA My Workspace New app Marketplace Integrations Recent Quick Mail Sender AI …" at bounding box center [279, 158] width 558 height 316
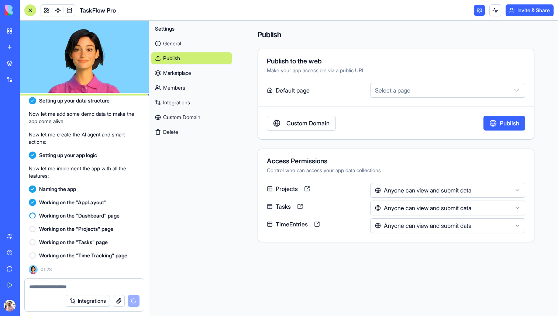
click at [426, 186] on html "BETA My Workspace New app Marketplace Integrations Recent Quick Mail Sender AI …" at bounding box center [279, 158] width 558 height 316
click at [223, 72] on link "Marketplace" at bounding box center [191, 73] width 80 height 12
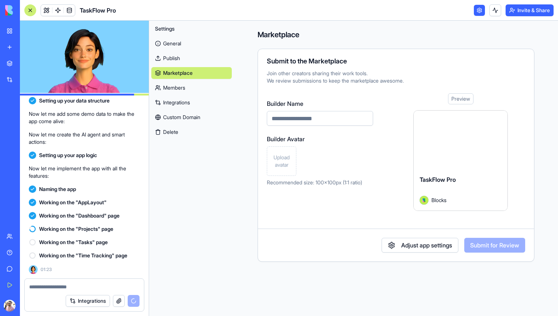
click at [230, 90] on link "Members" at bounding box center [191, 88] width 80 height 12
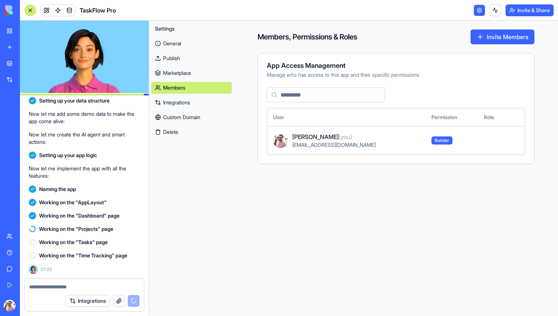
click at [230, 99] on link "Integrations" at bounding box center [191, 103] width 80 height 12
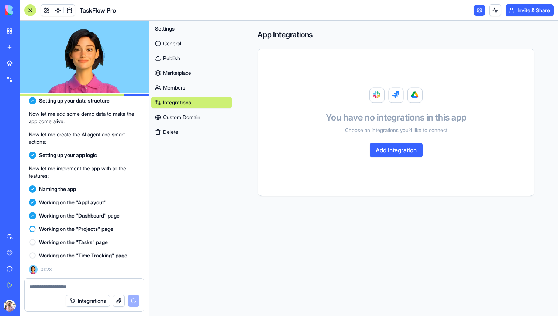
click at [222, 91] on link "Members" at bounding box center [191, 88] width 80 height 12
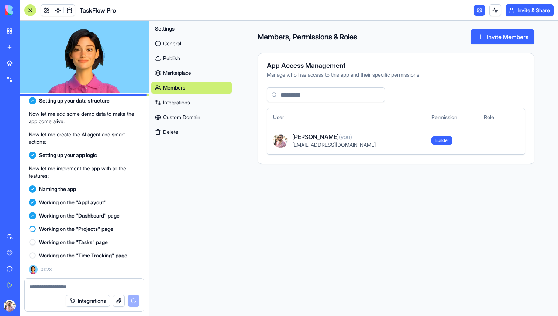
click at [323, 97] on input at bounding box center [326, 94] width 118 height 15
click at [445, 99] on div "User Permission Role Yuval Balas (you) yuvalbalas10@gmail.com Builder" at bounding box center [396, 121] width 276 height 68
click at [203, 105] on link "Integrations" at bounding box center [191, 103] width 80 height 12
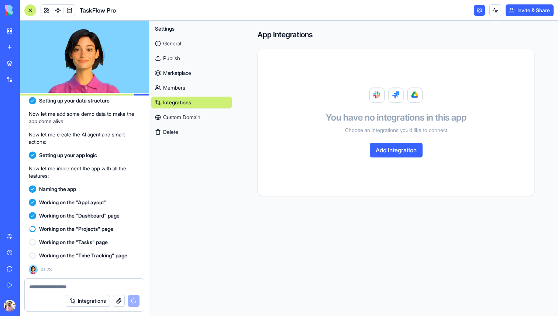
click at [208, 117] on link "Custom Domain" at bounding box center [191, 117] width 80 height 12
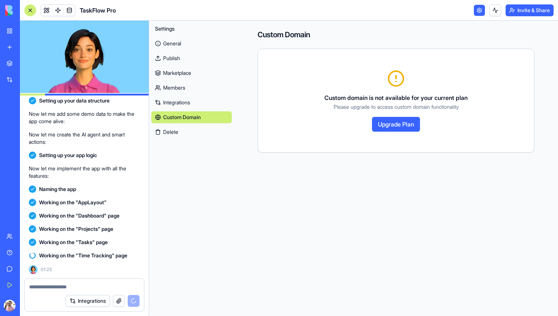
click at [519, 154] on div "Custom Domain Custom domain is not available for your current plan Please upgra…" at bounding box center [396, 91] width 324 height 141
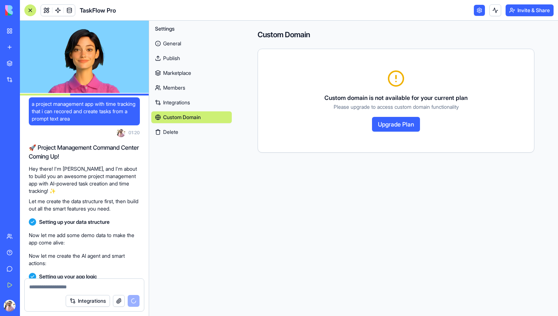
scroll to position [121, 0]
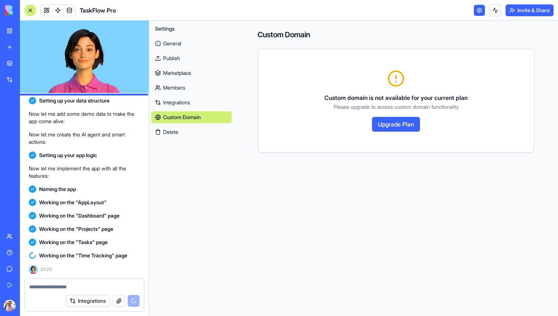
click at [178, 40] on link "General" at bounding box center [191, 44] width 80 height 12
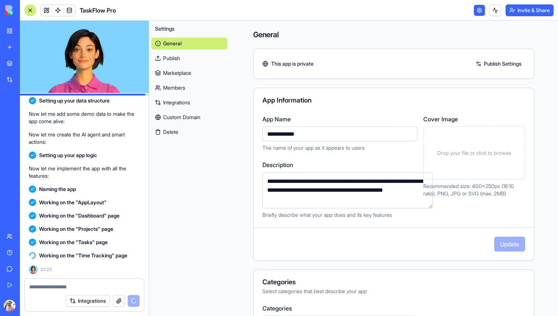
click at [474, 10] on link at bounding box center [479, 10] width 11 height 11
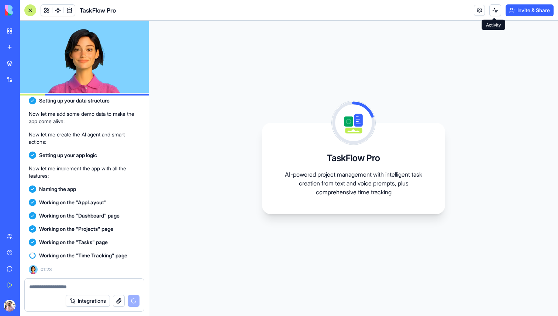
click at [494, 10] on button at bounding box center [496, 10] width 12 height 12
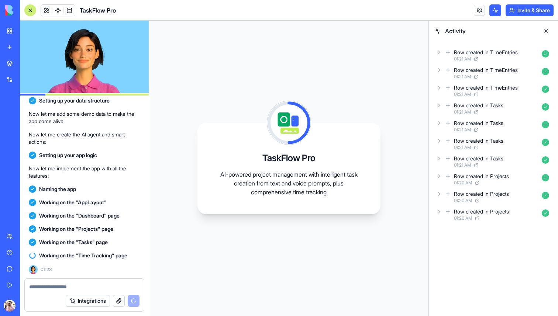
click at [549, 30] on button at bounding box center [546, 31] width 12 height 12
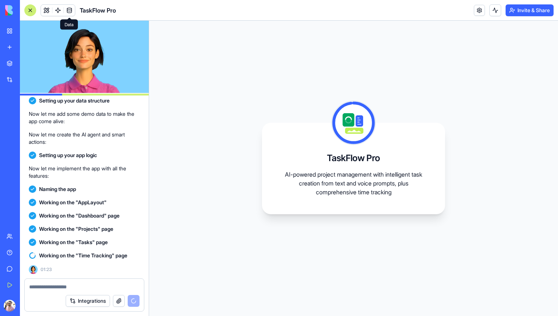
click at [70, 10] on span at bounding box center [69, 10] width 21 height 21
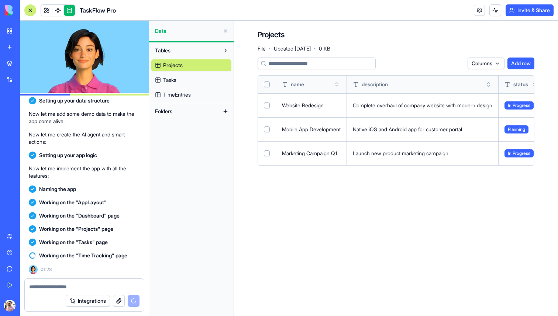
click at [164, 83] on span "Tasks" at bounding box center [169, 79] width 13 height 7
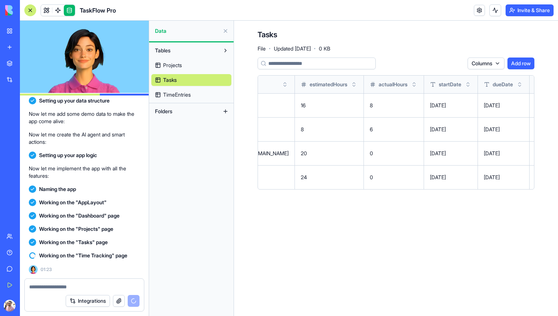
scroll to position [0, 569]
click at [525, 101] on td "design, ui/ux" at bounding box center [555, 105] width 61 height 24
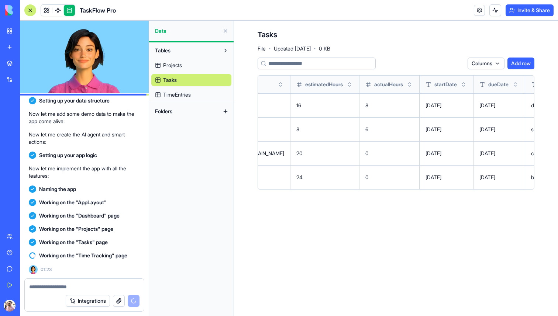
click at [0, 0] on button at bounding box center [0, 0] width 0 height 0
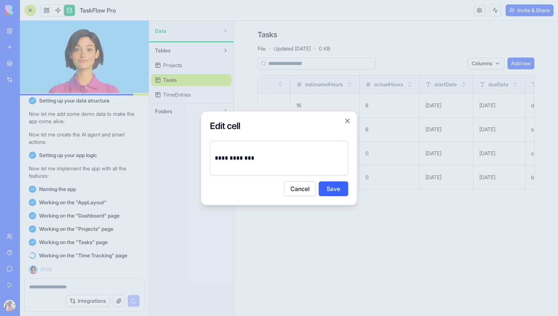
click at [273, 144] on div "**********" at bounding box center [279, 158] width 138 height 35
click at [349, 124] on button "Close" at bounding box center [347, 120] width 7 height 7
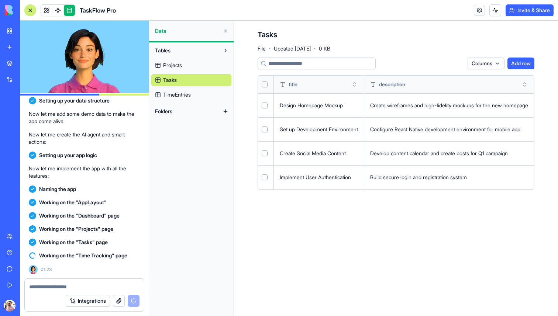
scroll to position [0, 0]
click at [179, 96] on span "TimeEntries" at bounding box center [177, 94] width 28 height 7
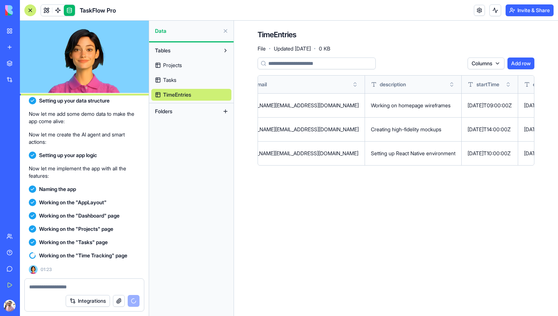
scroll to position [0, 279]
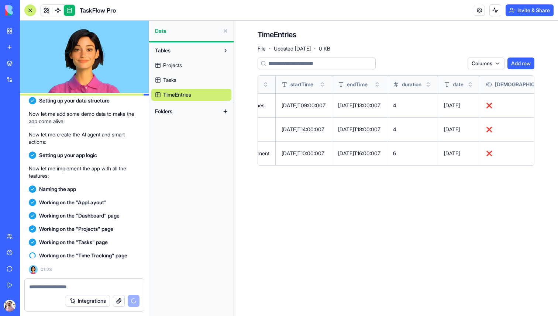
click at [186, 66] on link "Projects" at bounding box center [191, 65] width 80 height 12
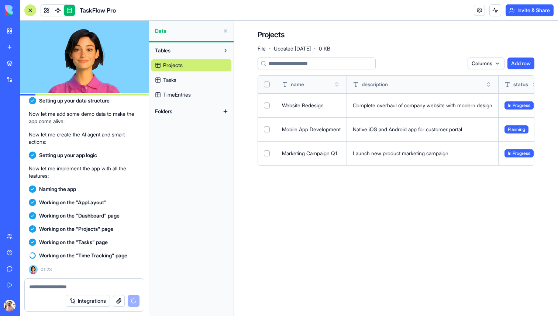
click at [226, 32] on button at bounding box center [226, 31] width 12 height 12
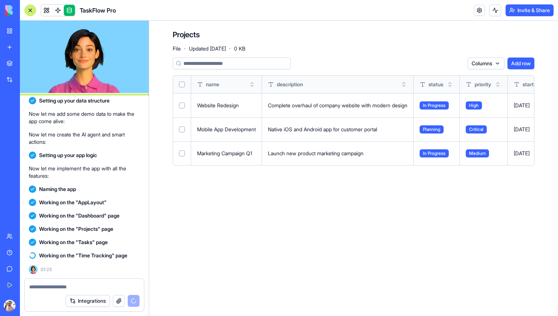
click at [71, 10] on link at bounding box center [69, 10] width 11 height 11
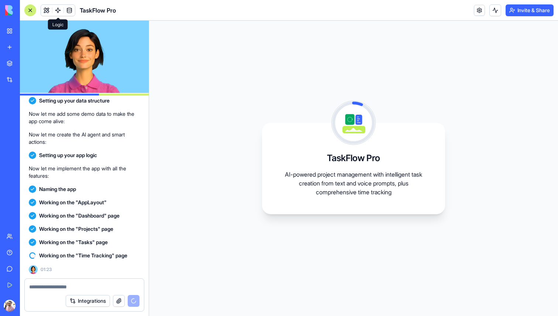
click at [58, 10] on span at bounding box center [58, 10] width 21 height 21
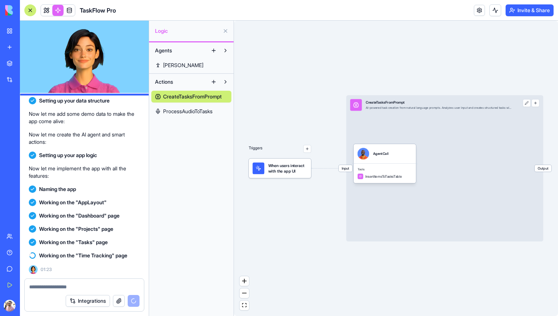
click at [307, 152] on button "button" at bounding box center [307, 149] width 8 height 8
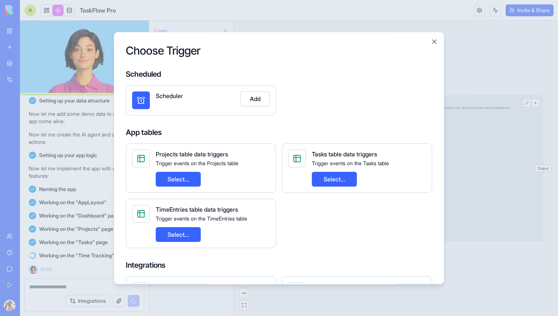
click at [431, 36] on div "Choose Trigger Scheduled Scheduler Add App tables Projects table data triggers …" at bounding box center [279, 158] width 331 height 253
click at [433, 40] on button "Close" at bounding box center [434, 41] width 7 height 7
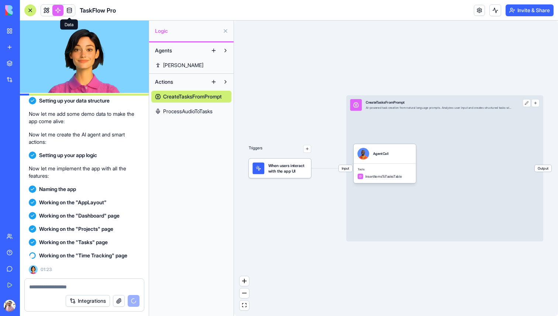
click at [73, 11] on link at bounding box center [69, 10] width 11 height 11
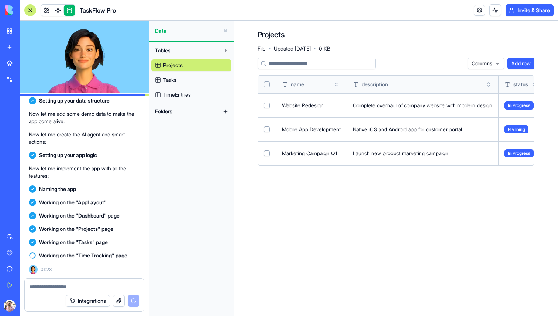
click at [176, 83] on span "Tasks" at bounding box center [169, 79] width 13 height 7
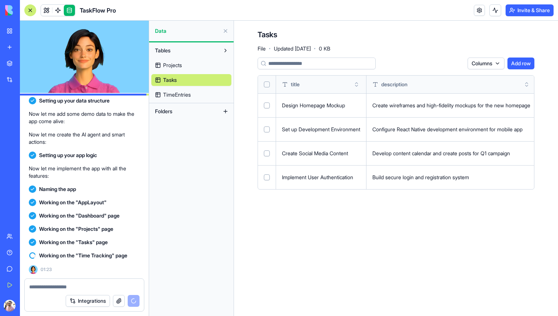
click at [171, 69] on link "Projects" at bounding box center [191, 65] width 80 height 12
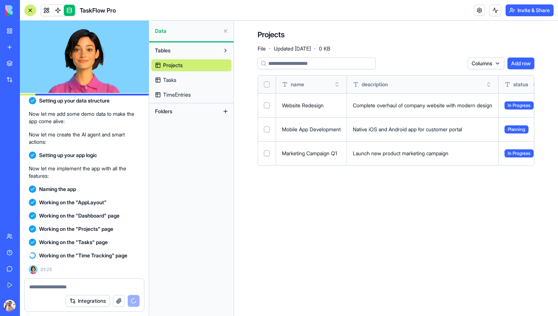
click at [68, 8] on link at bounding box center [69, 10] width 11 height 11
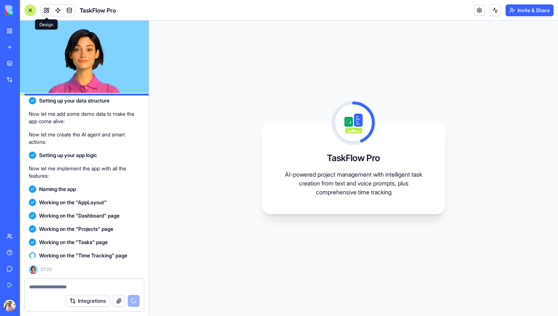
click at [47, 10] on button at bounding box center [46, 10] width 11 height 11
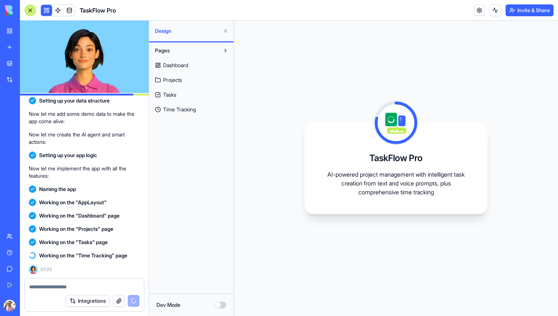
click at [220, 69] on link "Dashboard" at bounding box center [191, 65] width 80 height 12
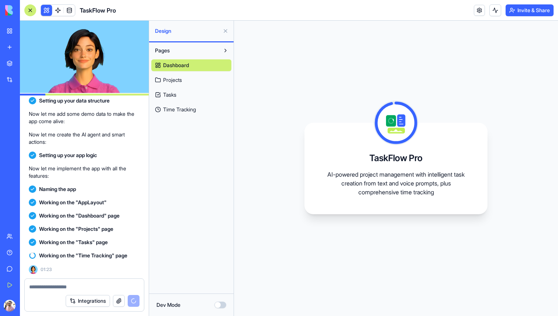
click at [215, 69] on link "Dashboard" at bounding box center [191, 65] width 80 height 12
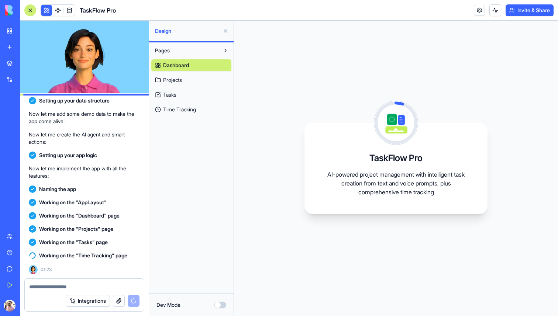
click at [216, 55] on button "Pages" at bounding box center [185, 51] width 68 height 12
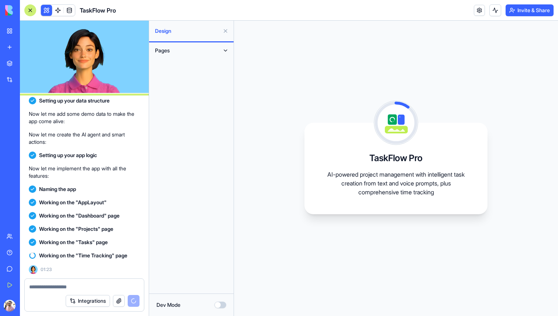
click at [216, 54] on button "Pages" at bounding box center [185, 51] width 68 height 12
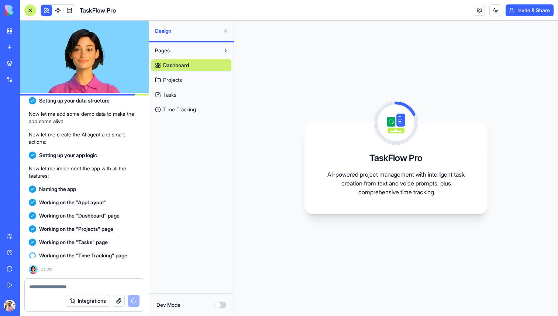
click at [205, 79] on link "Projects" at bounding box center [191, 80] width 80 height 12
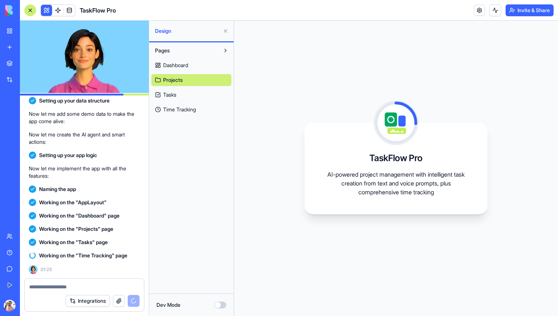
click at [201, 100] on link "Tasks" at bounding box center [191, 95] width 80 height 12
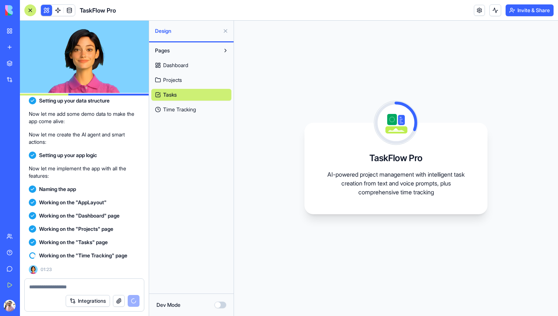
click at [201, 112] on link "Time Tracking" at bounding box center [191, 110] width 80 height 12
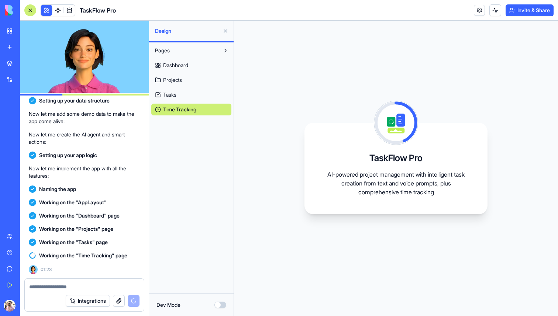
click at [226, 31] on button at bounding box center [226, 31] width 12 height 12
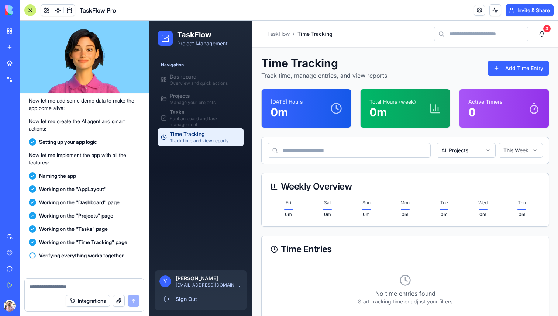
scroll to position [235, 0]
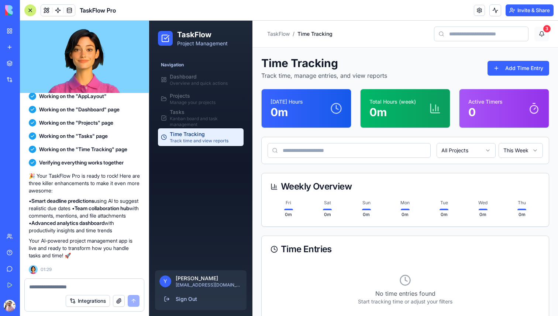
click at [546, 35] on button "3" at bounding box center [542, 34] width 15 height 15
click at [540, 31] on button "3" at bounding box center [542, 34] width 15 height 15
click at [498, 31] on input at bounding box center [481, 34] width 95 height 15
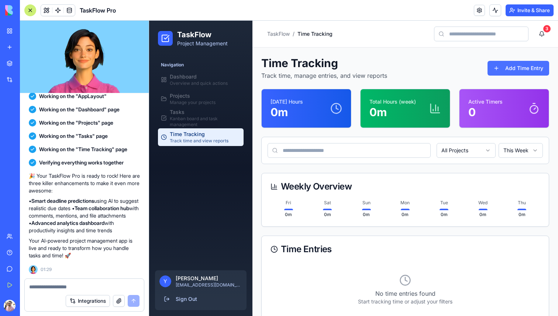
click at [515, 61] on button "Add Time Entry" at bounding box center [519, 68] width 62 height 15
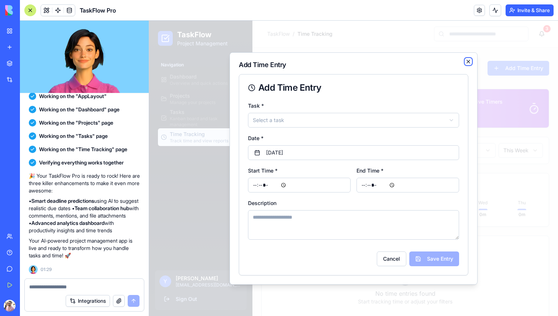
click at [467, 61] on icon "button" at bounding box center [468, 61] width 3 height 3
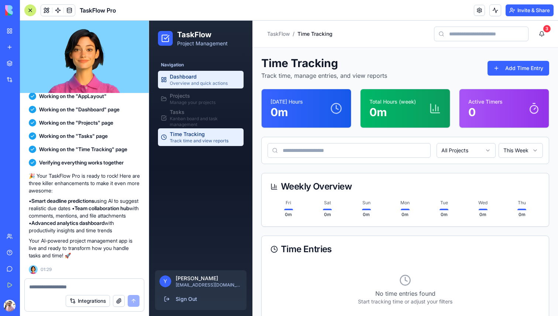
click at [195, 81] on span "Overview and quick actions" at bounding box center [199, 83] width 58 height 6
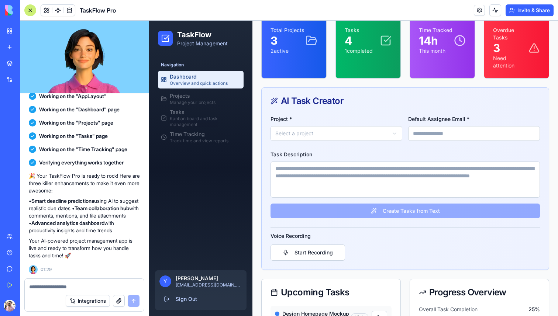
scroll to position [39, 0]
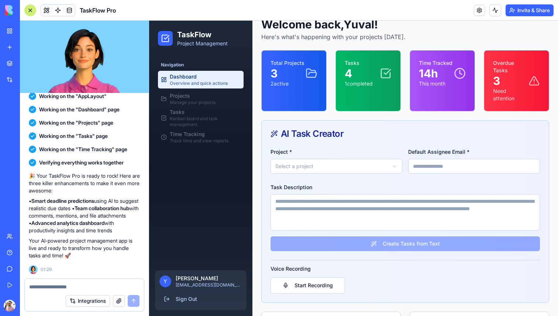
click at [348, 169] on html "TaskFlow Project Management Navigation Dashboard Overview and quick actions Pro…" at bounding box center [353, 224] width 409 height 484
click at [429, 168] on input "Default Assignee Email *" at bounding box center [474, 166] width 132 height 15
type input "**********"
click at [403, 203] on textarea "Task Description" at bounding box center [405, 213] width 269 height 36
click at [310, 286] on button "Start Recording" at bounding box center [308, 286] width 75 height 16
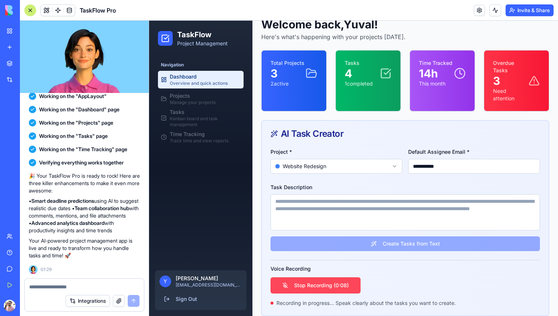
click at [350, 289] on button "Stop Recording ( 0:08 )" at bounding box center [316, 286] width 90 height 16
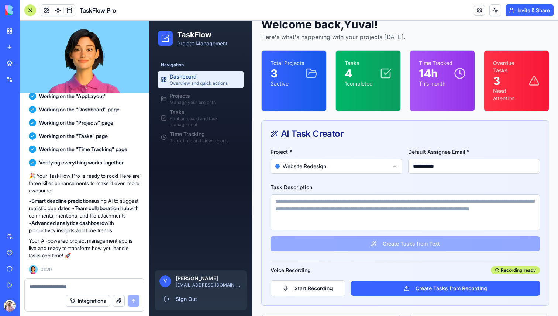
click at [357, 210] on textarea "Task Description" at bounding box center [405, 213] width 269 height 36
click at [316, 287] on button "Start Recording" at bounding box center [308, 289] width 75 height 16
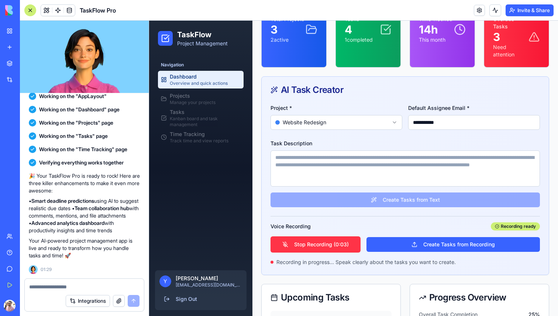
scroll to position [89, 0]
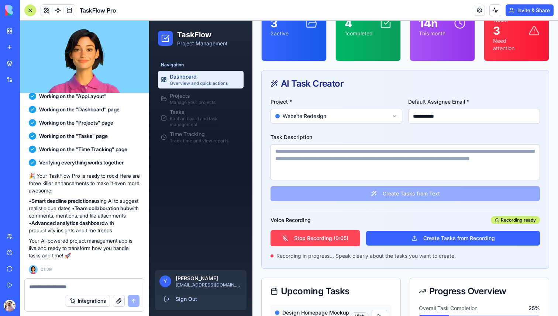
click at [330, 240] on button "Stop Recording ( 0:05 )" at bounding box center [316, 238] width 90 height 16
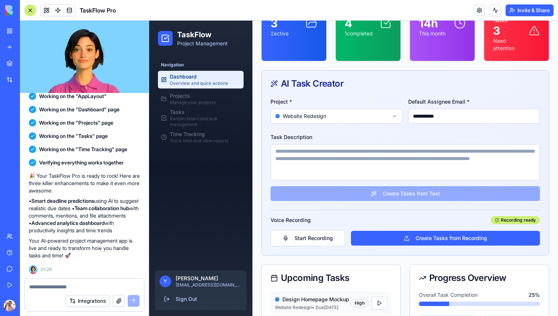
click at [343, 171] on textarea "Task Description" at bounding box center [405, 162] width 269 height 36
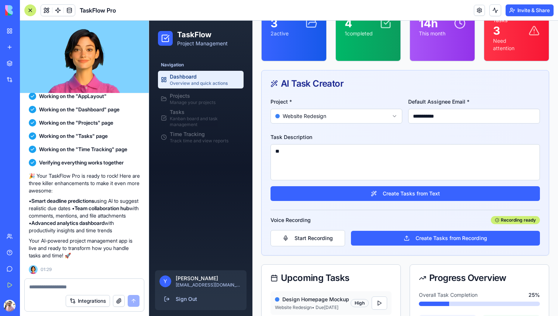
type textarea "*"
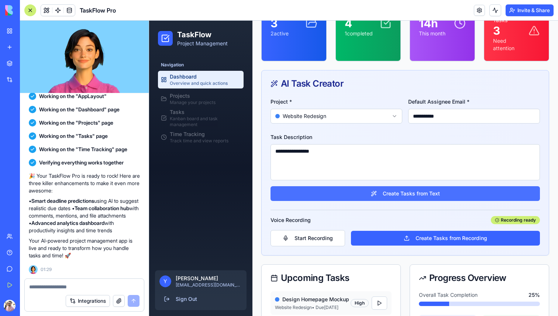
type textarea "**********"
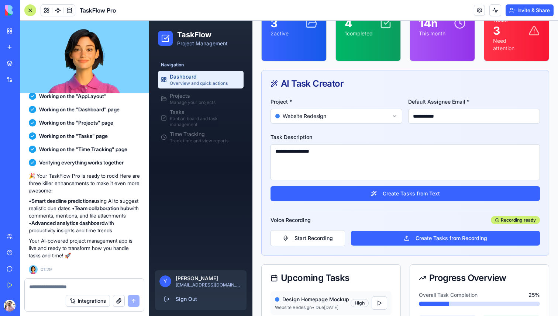
drag, startPoint x: 394, startPoint y: 192, endPoint x: 407, endPoint y: 220, distance: 30.6
click at [407, 220] on div "**********" at bounding box center [405, 176] width 287 height 158
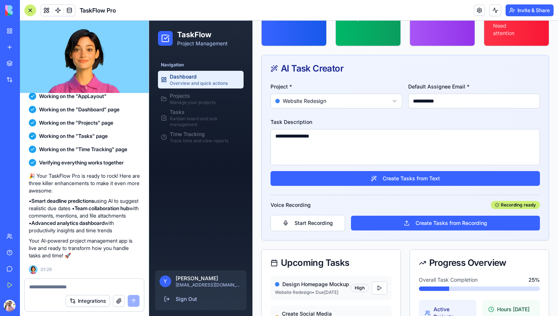
scroll to position [104, 0]
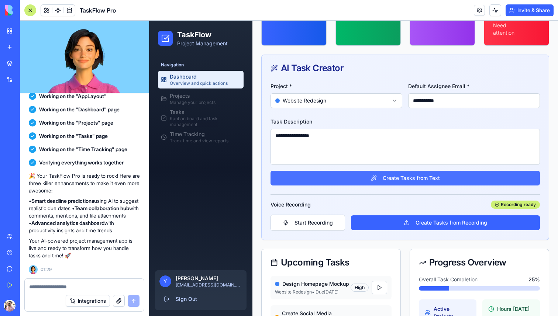
click at [378, 181] on button "Create Tasks from Text" at bounding box center [405, 178] width 269 height 15
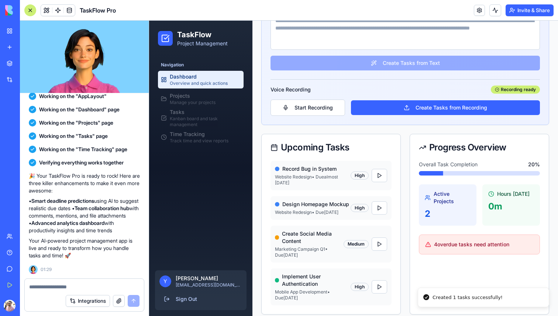
scroll to position [233, 0]
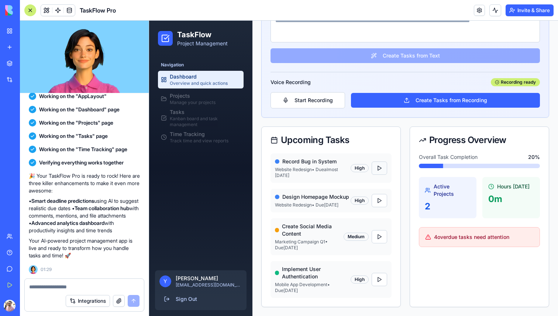
click at [381, 164] on button at bounding box center [380, 168] width 16 height 13
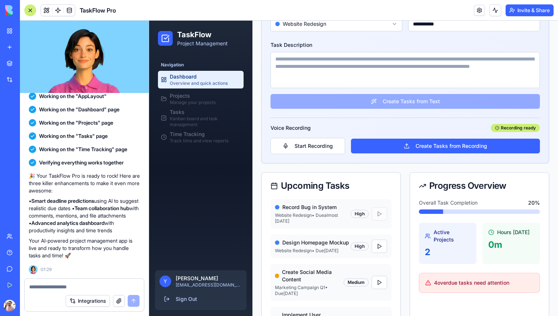
click at [379, 210] on div "High" at bounding box center [369, 213] width 37 height 13
click at [379, 215] on div "High" at bounding box center [369, 213] width 37 height 13
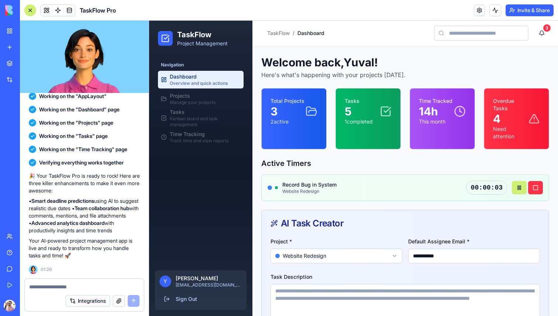
scroll to position [0, 0]
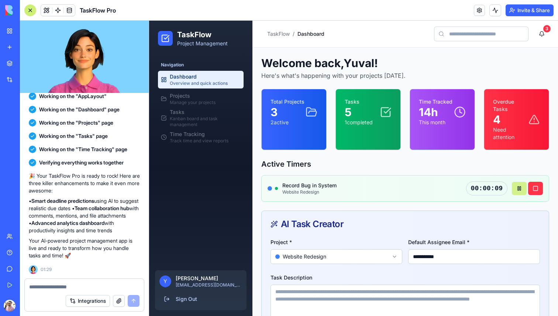
click at [523, 190] on button at bounding box center [519, 188] width 15 height 13
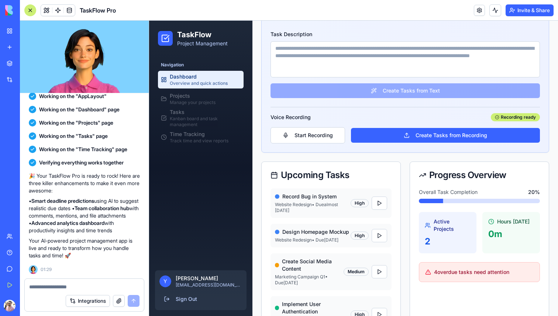
scroll to position [192, 0]
click at [377, 204] on button at bounding box center [380, 202] width 16 height 13
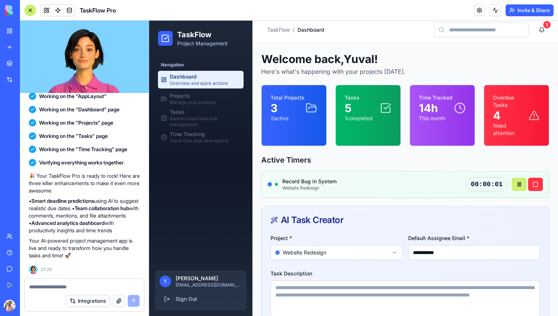
scroll to position [0, 0]
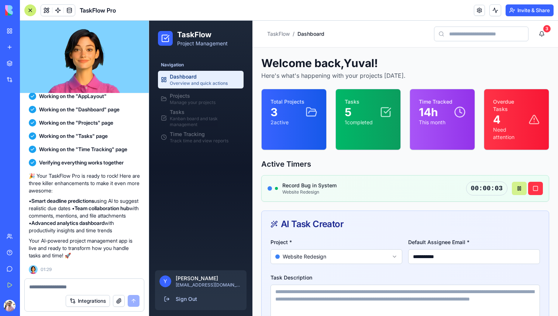
click at [520, 190] on button at bounding box center [519, 188] width 15 height 13
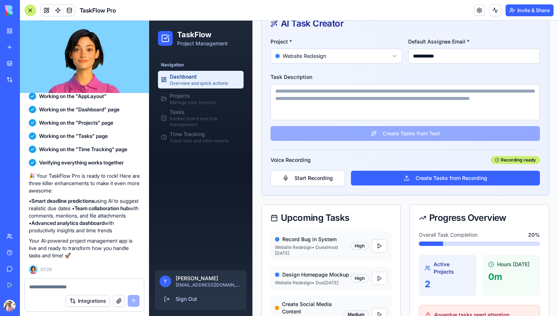
scroll to position [217, 0]
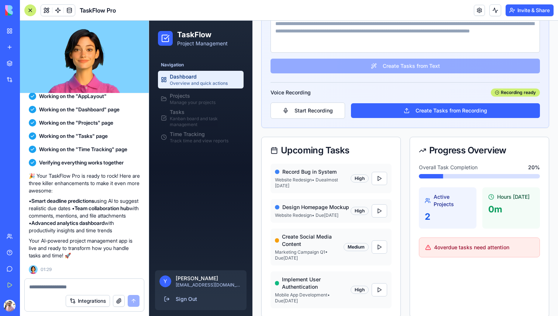
click at [464, 210] on div "Active Projects 2" at bounding box center [448, 208] width 58 height 41
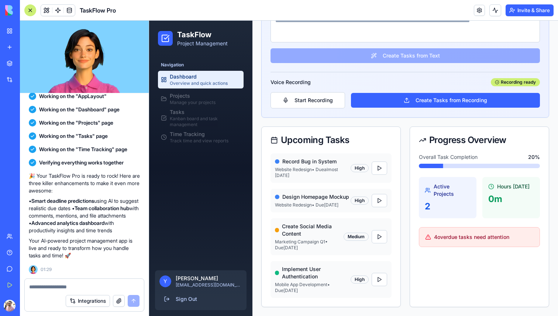
click at [457, 241] on div "4 overdue tasks need attention" at bounding box center [479, 237] width 121 height 20
click at [357, 241] on div "Medium" at bounding box center [356, 237] width 25 height 8
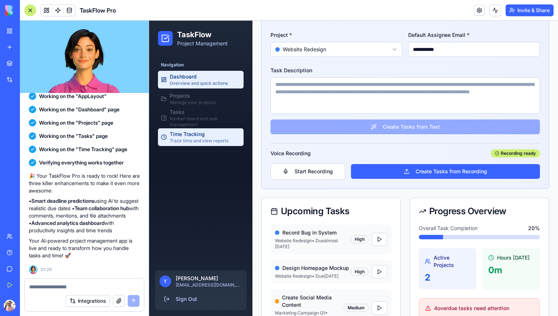
click at [196, 135] on span "Time Tracking" at bounding box center [199, 134] width 59 height 7
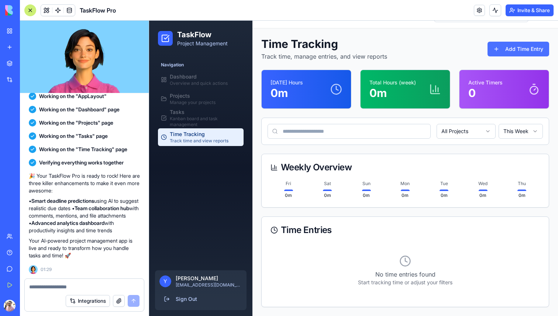
click at [505, 51] on button "Add Time Entry" at bounding box center [519, 49] width 62 height 15
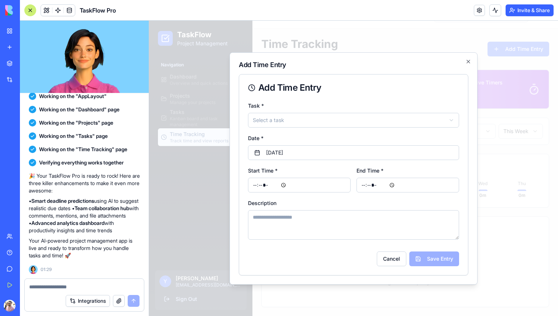
click at [464, 58] on div "**********" at bounding box center [354, 168] width 248 height 233
click at [466, 63] on icon "button" at bounding box center [469, 62] width 6 height 6
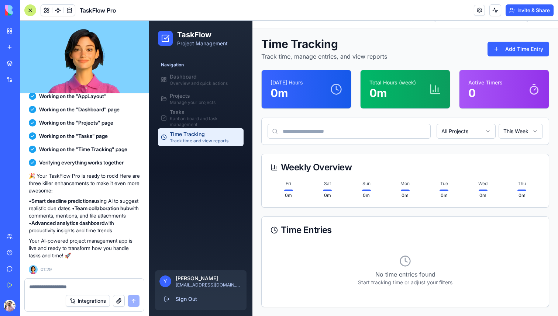
click at [472, 84] on p "Active Timers" at bounding box center [485, 82] width 34 height 7
click at [234, 118] on span "Kanban board and task management" at bounding box center [205, 122] width 71 height 12
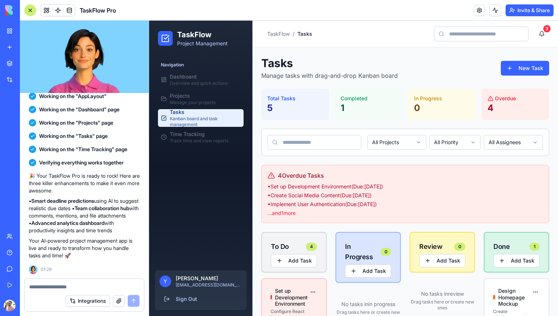
click at [288, 105] on p "5" at bounding box center [295, 108] width 56 height 12
click at [293, 139] on input at bounding box center [315, 142] width 94 height 15
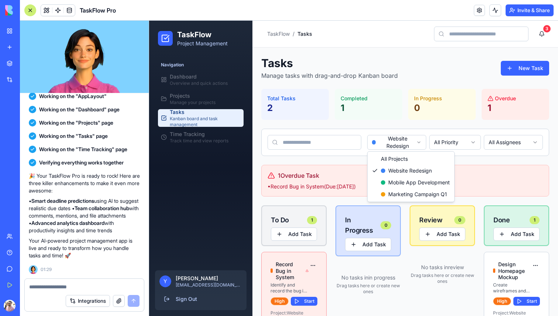
click at [380, 149] on html "TaskFlow Project Management Navigation Dashboard Overview and quick actions Pro…" at bounding box center [353, 238] width 409 height 435
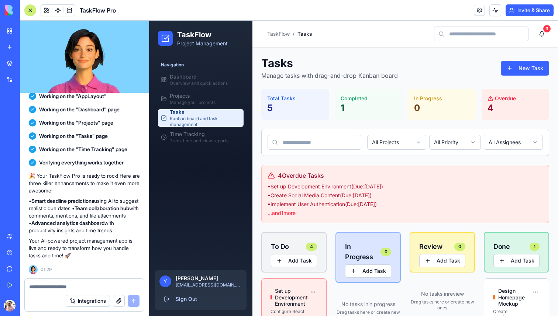
click at [215, 127] on span "Kanban board and task management" at bounding box center [205, 122] width 71 height 12
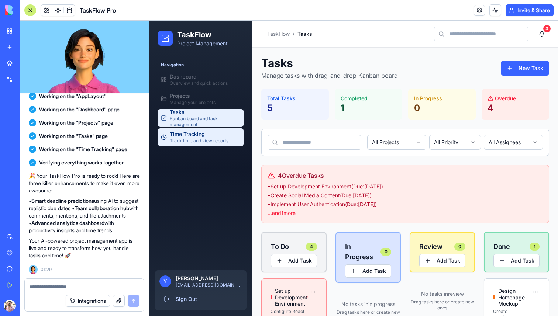
click at [216, 133] on span "Time Tracking" at bounding box center [199, 134] width 59 height 7
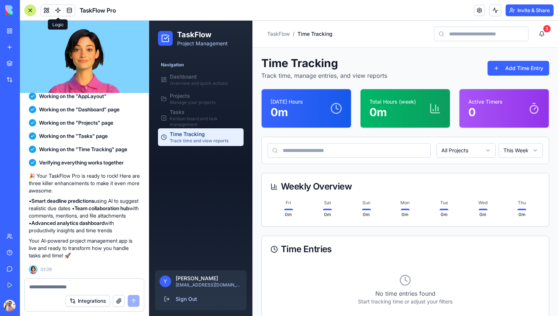
click at [48, 11] on span at bounding box center [58, 10] width 21 height 21
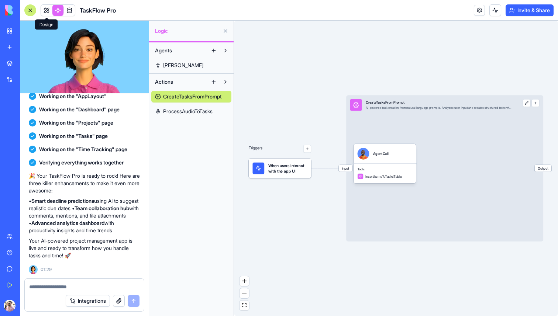
click at [46, 13] on link at bounding box center [46, 10] width 11 height 11
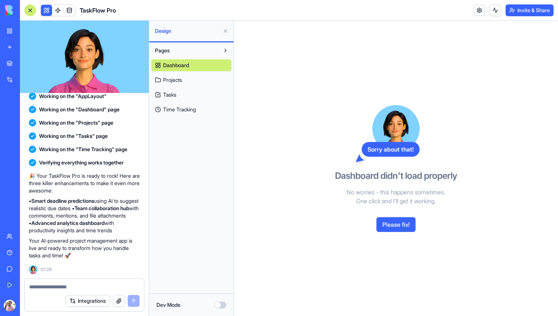
click at [216, 68] on link "Dashboard" at bounding box center [191, 65] width 80 height 12
click at [207, 83] on link "Projects" at bounding box center [191, 80] width 80 height 12
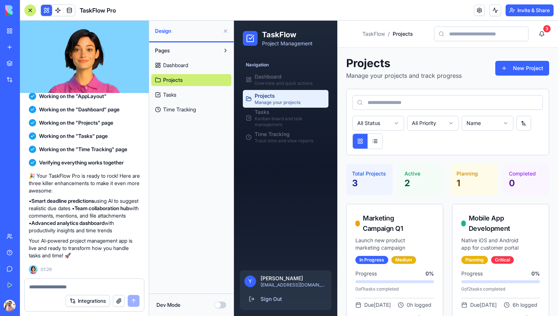
click at [406, 79] on p "Manage your projects and track progress" at bounding box center [404, 75] width 116 height 9
click at [304, 233] on div "Navigation Dashboard Overview and quick actions Projects Manage your projects T…" at bounding box center [285, 160] width 103 height 209
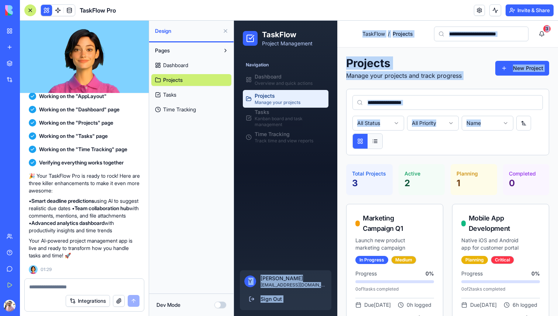
drag, startPoint x: 307, startPoint y: 236, endPoint x: 380, endPoint y: 144, distance: 118.0
click at [380, 144] on div "TaskFlow Project Management Navigation Dashboard Overview and quick actions Pro…" at bounding box center [396, 267] width 324 height 493
click at [380, 143] on button at bounding box center [375, 141] width 15 height 15
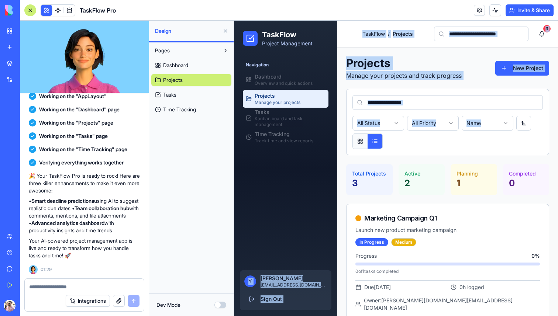
click at [363, 144] on button at bounding box center [360, 141] width 15 height 15
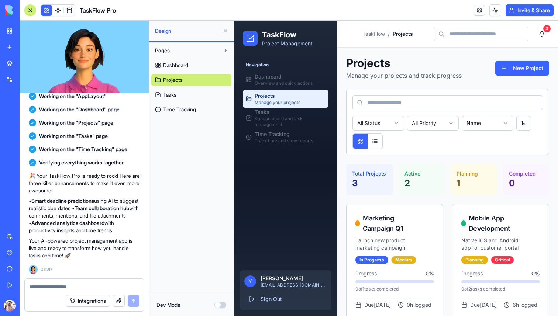
click at [409, 160] on div "Projects Manage your projects and track progress New Project All Status All Pri…" at bounding box center [447, 280] width 203 height 448
click at [45, 10] on button at bounding box center [46, 10] width 11 height 11
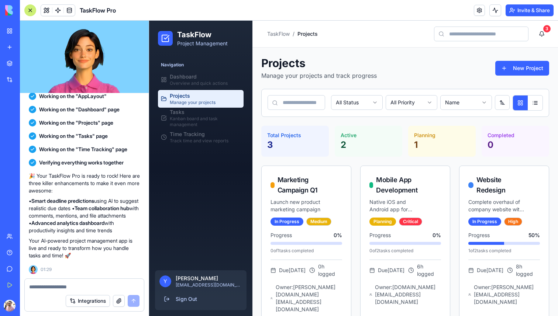
click at [45, 10] on button at bounding box center [46, 10] width 11 height 11
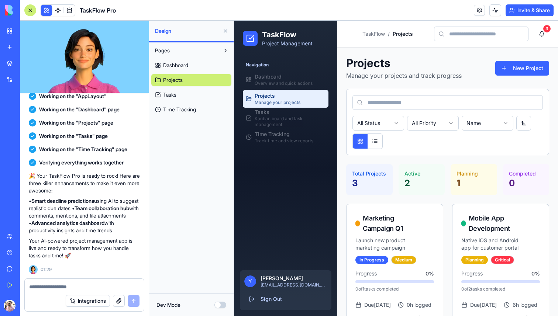
click at [174, 97] on span "Tasks" at bounding box center [169, 94] width 13 height 7
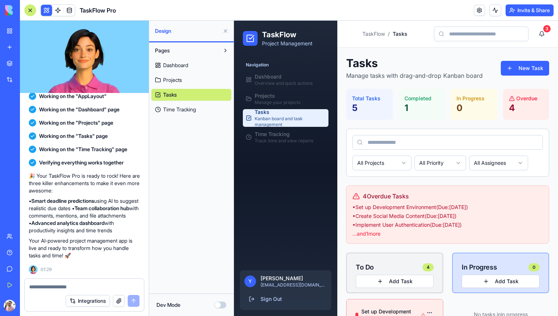
click at [294, 118] on span "Kanban board and task management" at bounding box center [290, 122] width 71 height 12
drag, startPoint x: 376, startPoint y: 102, endPoint x: 360, endPoint y: 170, distance: 69.8
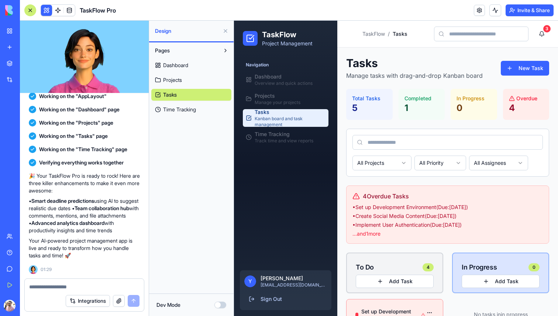
click at [472, 25] on header "Toggle sidebar TaskFlow / Tasks 3" at bounding box center [447, 34] width 221 height 27
click at [472, 33] on input at bounding box center [481, 34] width 95 height 15
type input "*"
click at [185, 116] on div "Pages Dashboard Projects Tasks Time Tracking" at bounding box center [191, 79] width 85 height 75
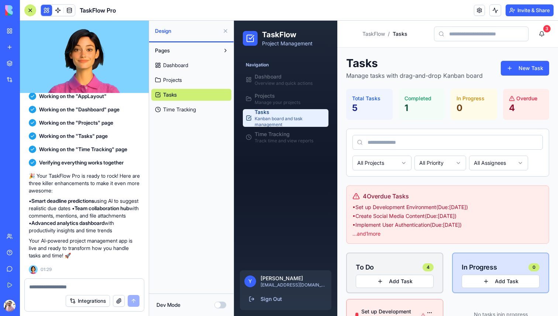
click at [185, 114] on link "Time Tracking" at bounding box center [191, 110] width 80 height 12
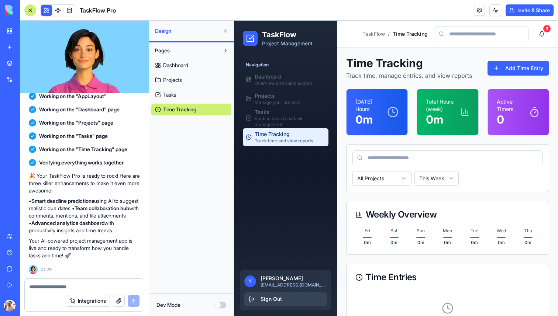
click at [271, 300] on button "Sign Out" at bounding box center [285, 299] width 83 height 13
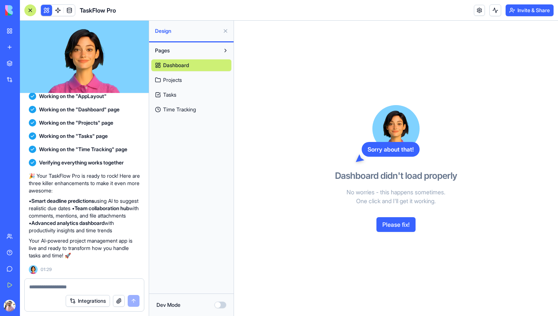
click at [409, 228] on button "Please fix!" at bounding box center [396, 224] width 39 height 15
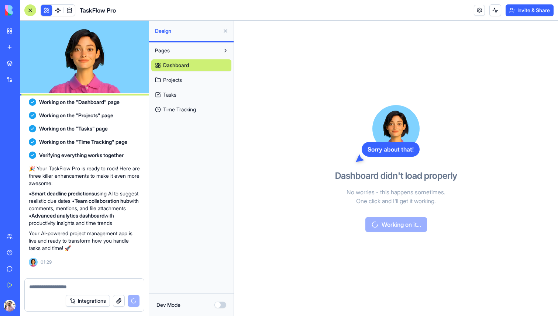
scroll to position [271, 0]
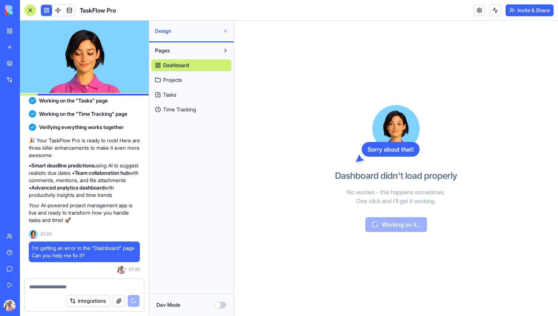
click at [130, 271] on span "01:32" at bounding box center [134, 270] width 11 height 6
click at [150, 211] on div "Pages Dashboard Projects Tasks Time Tracking" at bounding box center [191, 167] width 85 height 251
click at [224, 56] on button at bounding box center [226, 51] width 12 height 12
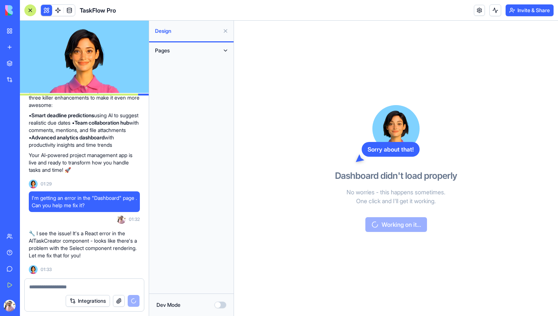
click at [224, 55] on button at bounding box center [226, 51] width 12 height 12
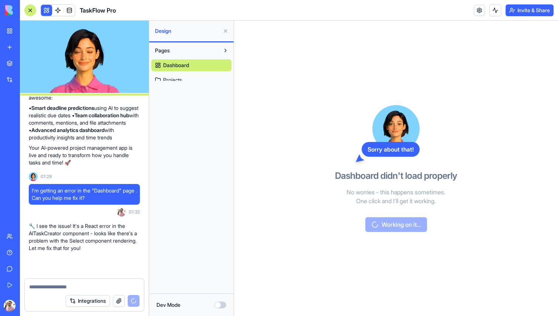
scroll to position [334, 0]
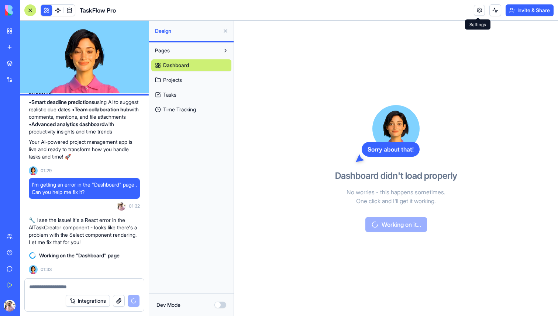
click at [478, 14] on link at bounding box center [479, 10] width 11 height 11
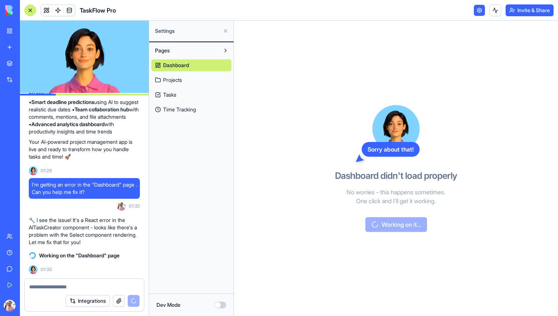
click at [478, 14] on link at bounding box center [479, 10] width 11 height 11
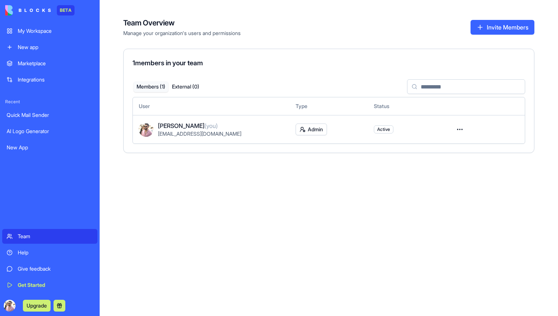
click at [11, 308] on html "BETA My Workspace New app Marketplace Integrations Recent Quick Mail Sender AI …" at bounding box center [279, 158] width 558 height 316
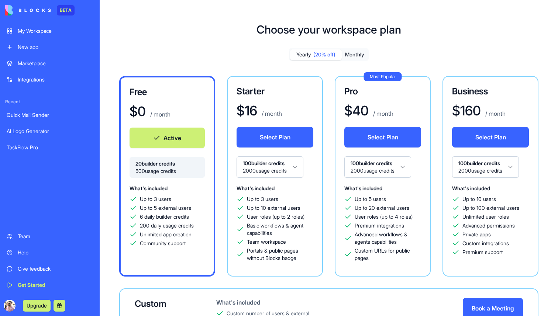
click at [283, 167] on html "BETA My Workspace New app Marketplace Integrations Recent Quick Mail Sender AI …" at bounding box center [279, 158] width 558 height 316
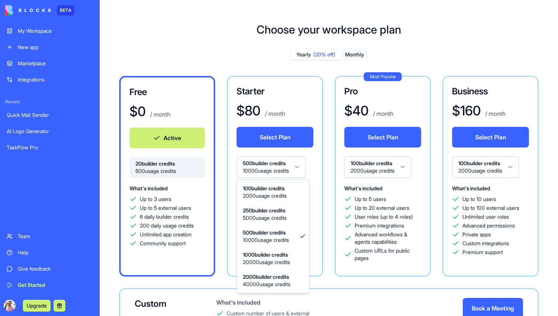
click at [285, 168] on html "BETA My Workspace New app Marketplace Integrations Recent Quick Mail Sender AI …" at bounding box center [279, 158] width 558 height 316
click at [286, 170] on html "BETA My Workspace New app Marketplace Integrations Recent Quick Mail Sender AI …" at bounding box center [279, 158] width 558 height 316
click at [285, 168] on html "BETA My Workspace New app Marketplace Integrations Recent Quick Mail Sender AI …" at bounding box center [279, 158] width 558 height 316
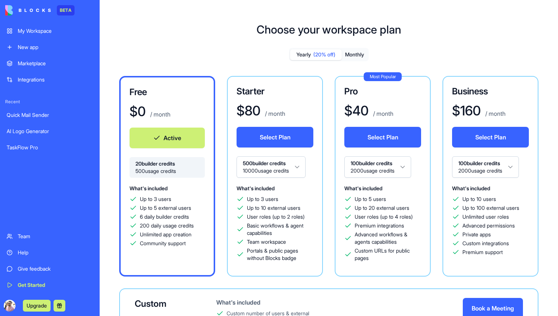
click at [288, 169] on html "BETA My Workspace New app Marketplace Integrations Recent Quick Mail Sender AI …" at bounding box center [279, 158] width 558 height 316
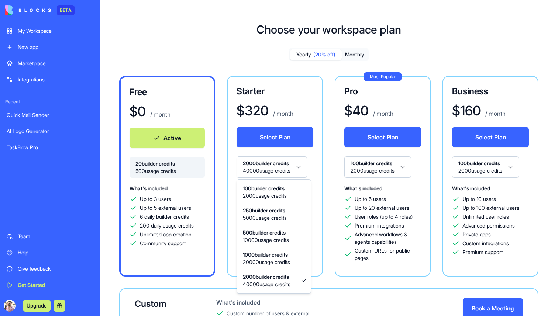
click at [305, 168] on html "BETA My Workspace New app Marketplace Integrations Recent Quick Mail Sender AI …" at bounding box center [279, 158] width 558 height 316
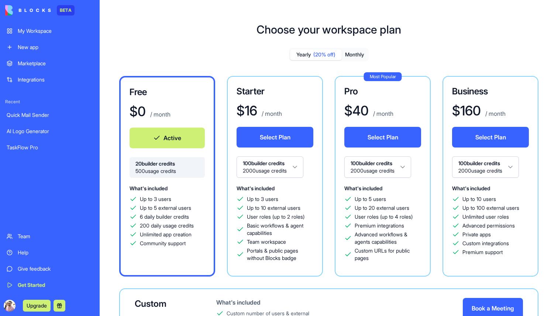
click at [301, 205] on span "Up to 10 external users" at bounding box center [274, 208] width 54 height 7
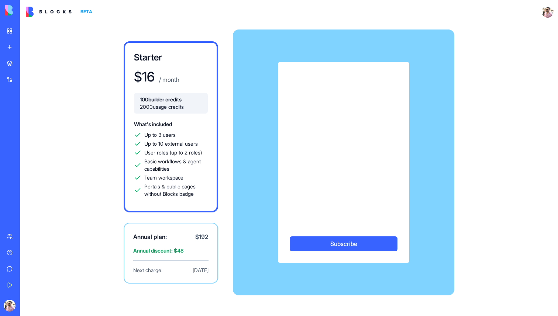
click at [140, 132] on icon at bounding box center [137, 134] width 7 height 7
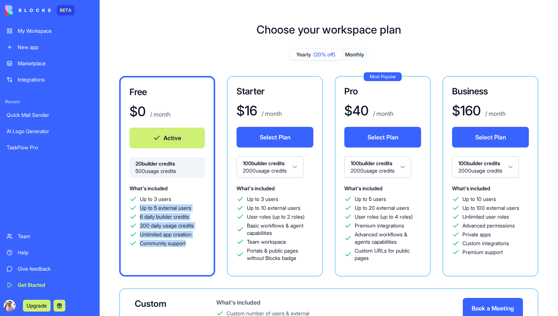
drag, startPoint x: 138, startPoint y: 211, endPoint x: 205, endPoint y: 256, distance: 80.3
click at [205, 256] on div "Free $ 0 / month Active 20 builder credits 500 usage credits What's included Up…" at bounding box center [167, 176] width 96 height 201
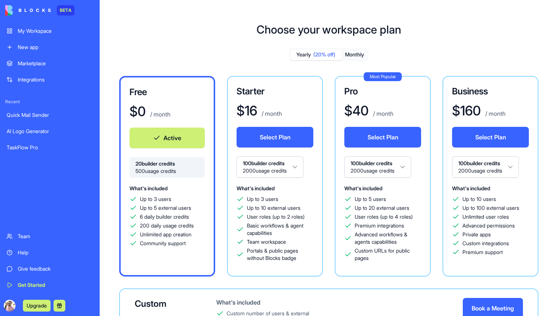
click at [164, 46] on div "Choose your workspace plan Yearly (20% off) Monthly Free $ 0 / month Active 20 …" at bounding box center [329, 211] width 459 height 400
click at [359, 58] on button "Monthly" at bounding box center [355, 54] width 26 height 11
click at [325, 58] on span "(20% off)" at bounding box center [324, 54] width 22 height 7
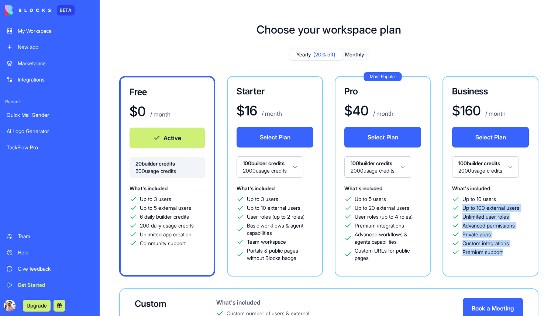
drag, startPoint x: 461, startPoint y: 207, endPoint x: 548, endPoint y: 253, distance: 98.3
click at [548, 253] on div "Choose your workspace plan Yearly (20% off) Monthly Free $ 0 / month Active 20 …" at bounding box center [329, 211] width 459 height 400
click at [548, 252] on div "Choose your workspace plan Yearly (20% off) Monthly Free $ 0 / month Active 20 …" at bounding box center [329, 211] width 459 height 400
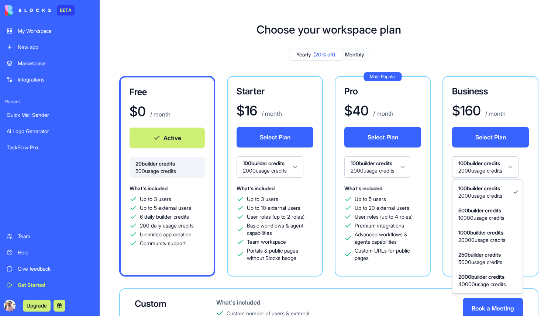
click at [499, 174] on html "BETA My Workspace New app Marketplace Integrations Recent Quick Mail Sender AI …" at bounding box center [279, 158] width 558 height 316
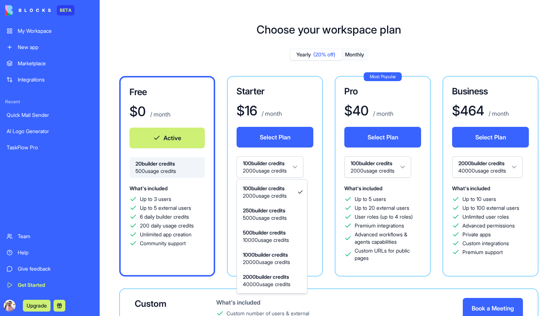
click at [275, 165] on html "BETA My Workspace New app Marketplace Integrations Recent Quick Mail Sender AI …" at bounding box center [279, 158] width 558 height 316
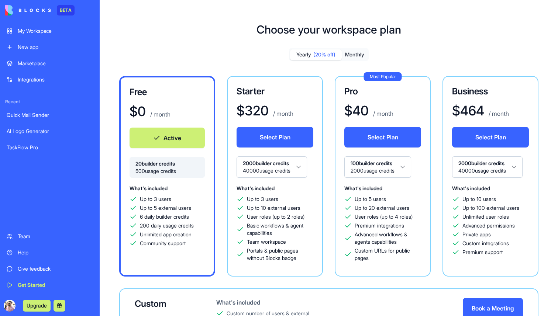
click at [379, 174] on html "BETA My Workspace New app Marketplace Integrations Recent Quick Mail Sender AI …" at bounding box center [279, 158] width 558 height 316
click at [352, 49] on button "Monthly" at bounding box center [355, 54] width 26 height 11
